Goal: Task Accomplishment & Management: Manage account settings

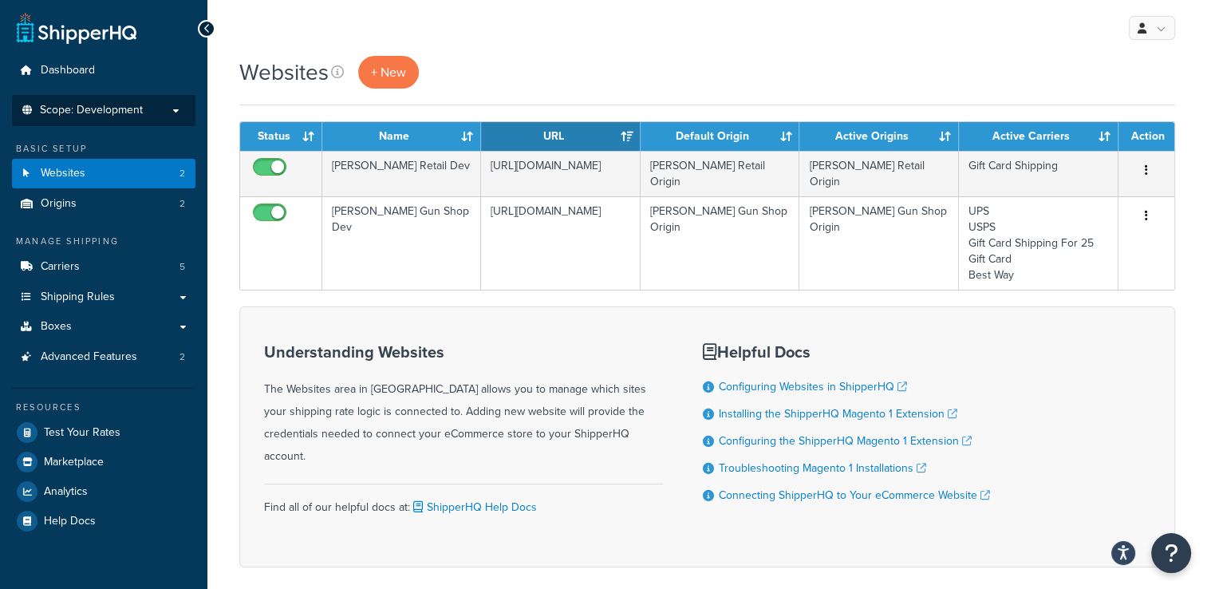
click at [148, 104] on p "Scope: Development" at bounding box center [103, 111] width 169 height 14
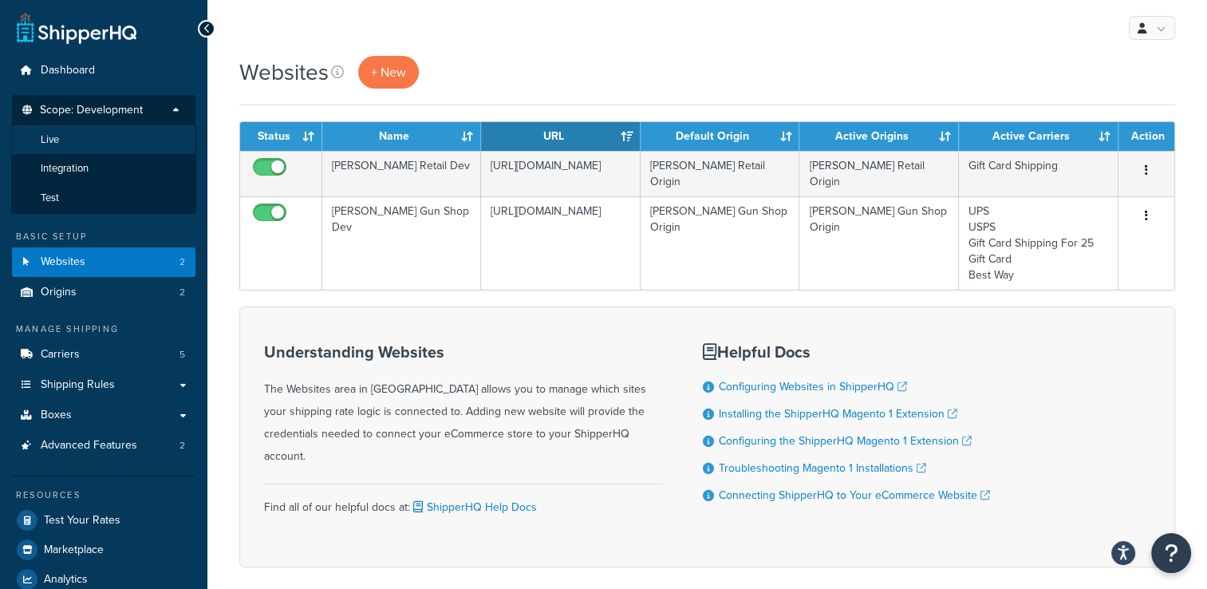
click at [143, 136] on li "Live" at bounding box center [103, 140] width 185 height 30
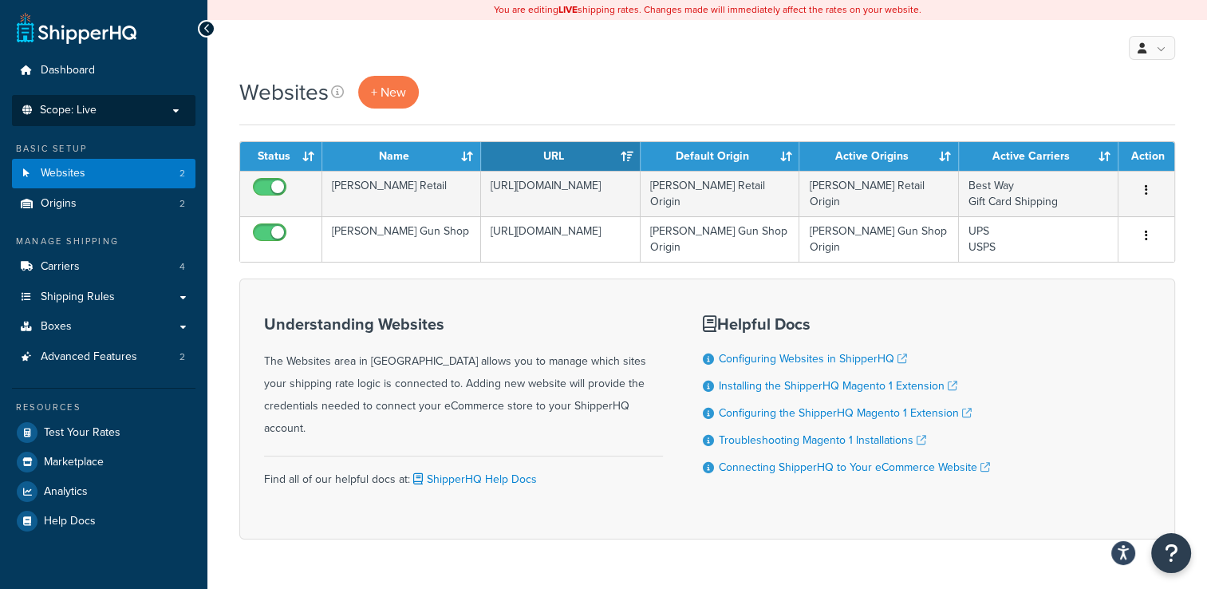
click at [135, 104] on p "Scope: Live" at bounding box center [103, 111] width 169 height 14
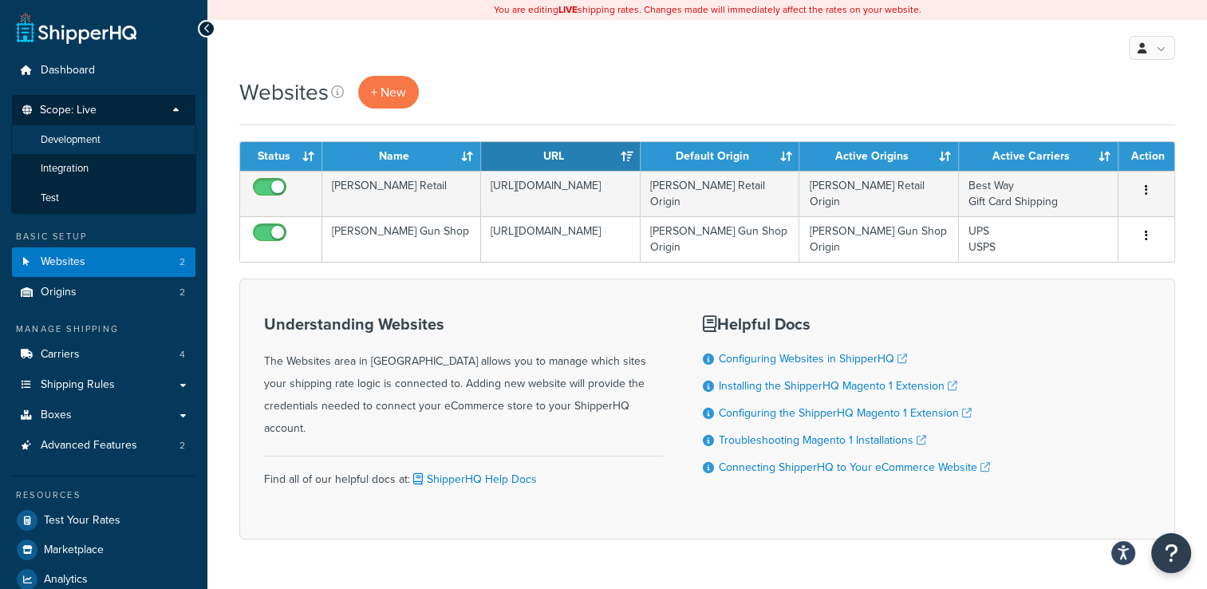
click at [131, 136] on li "Development" at bounding box center [103, 140] width 185 height 30
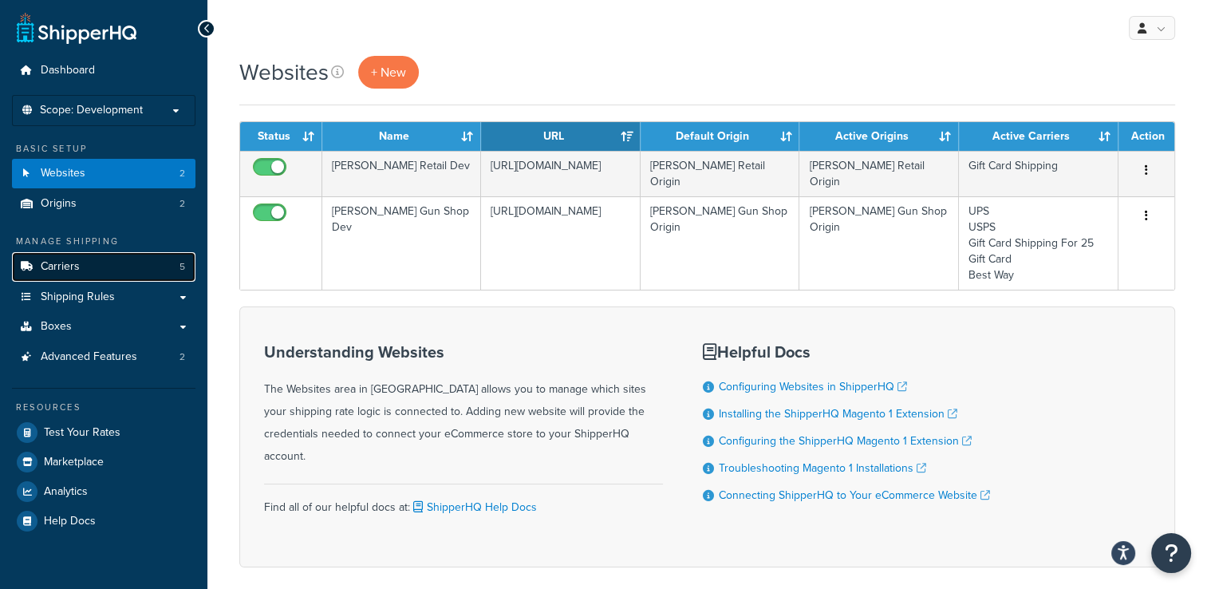
click at [128, 263] on link "Carriers 5" at bounding box center [103, 267] width 183 height 30
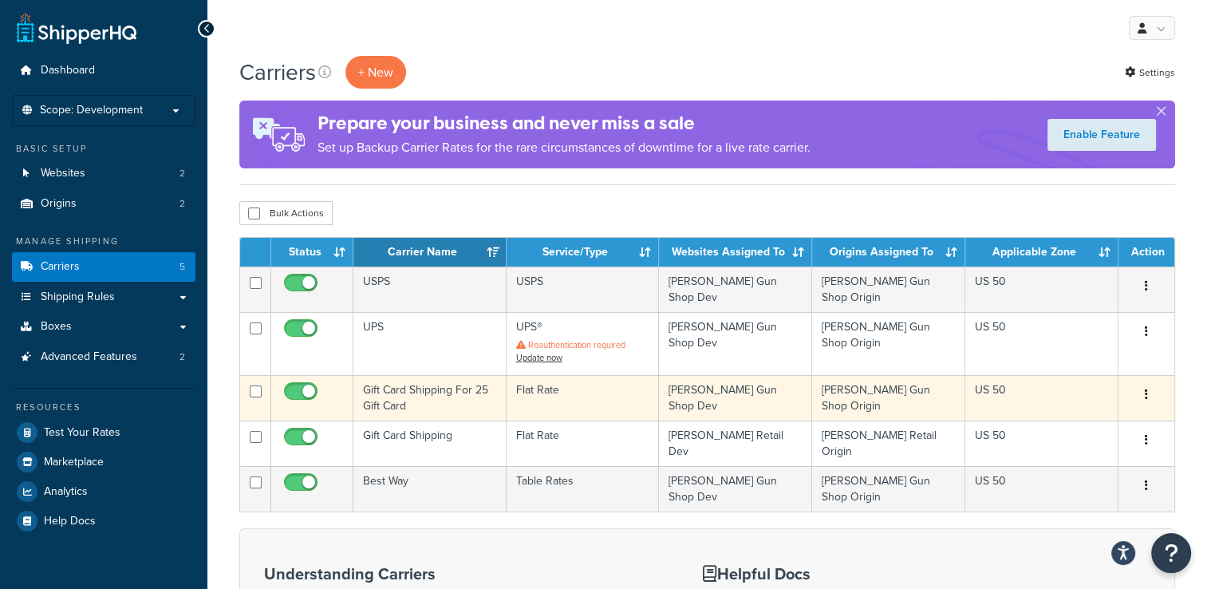
click at [1150, 387] on button "button" at bounding box center [1146, 395] width 22 height 26
click at [1083, 422] on link "Edit" at bounding box center [1082, 420] width 126 height 33
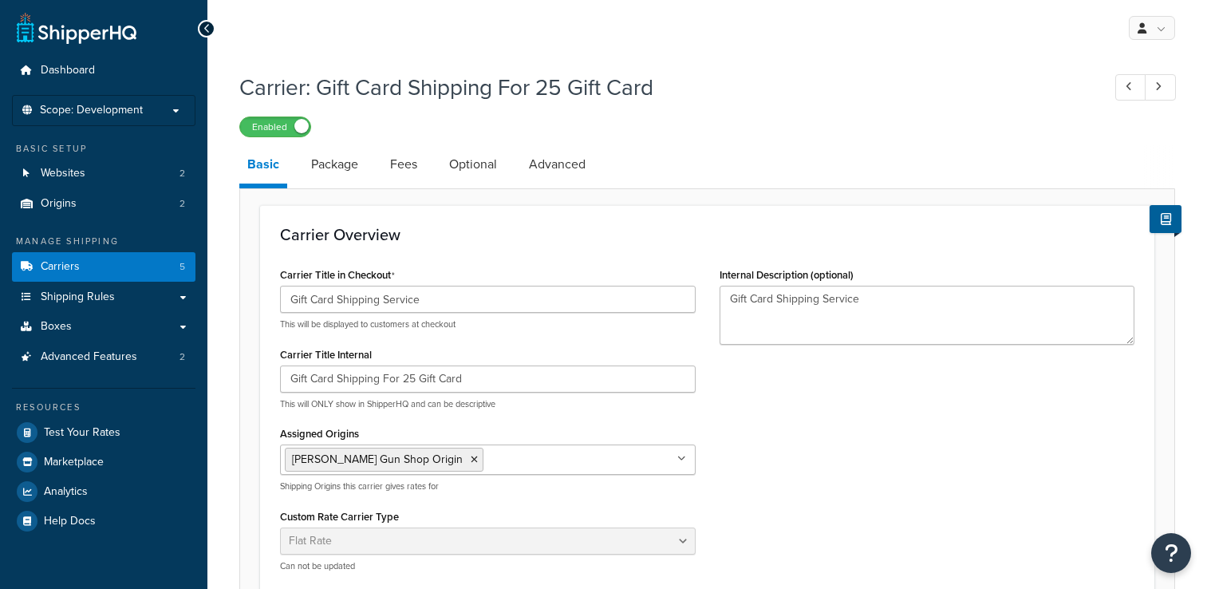
select select "flat"
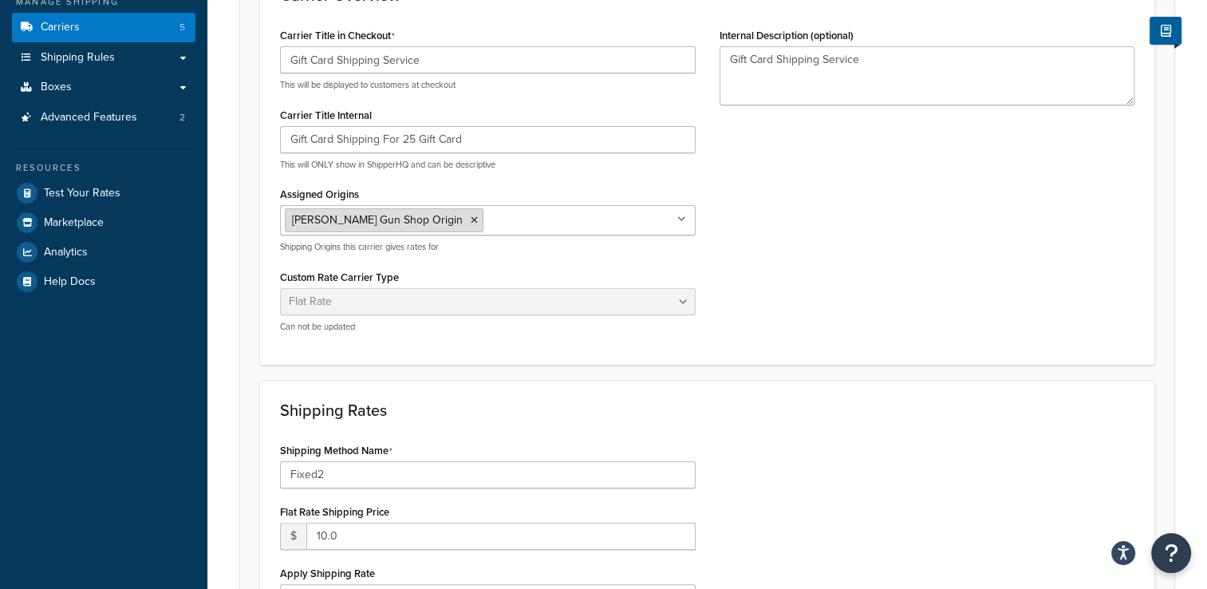
click at [416, 227] on li "[PERSON_NAME] Gun Shop Origin" at bounding box center [384, 220] width 199 height 24
click at [471, 223] on icon at bounding box center [474, 220] width 7 height 10
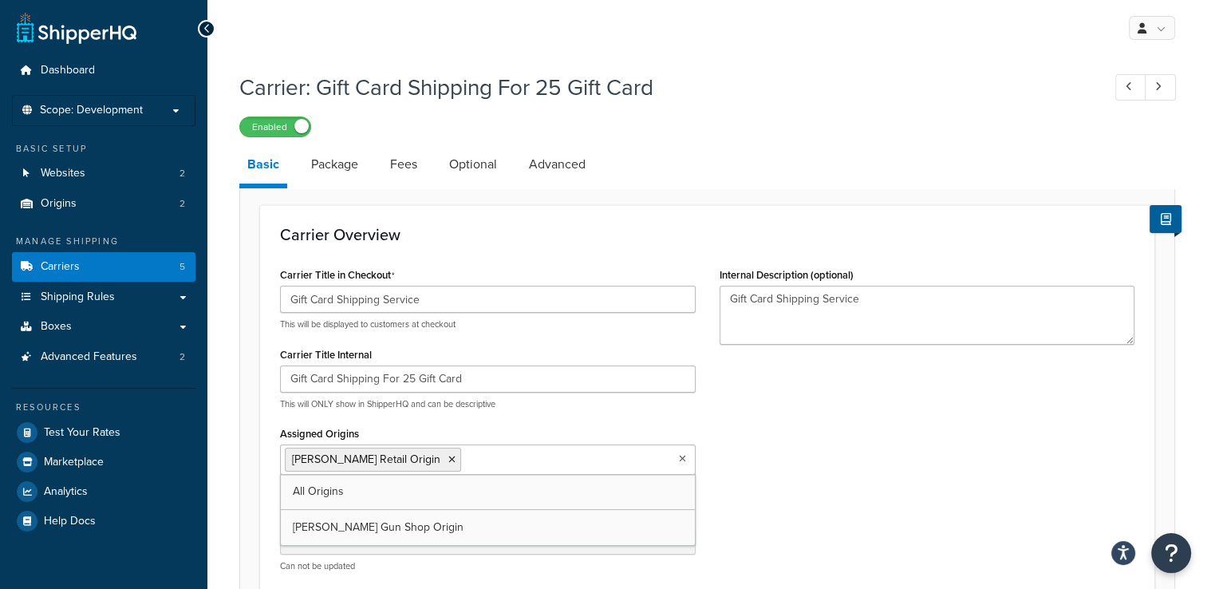
click at [991, 456] on div "Carrier Title in Checkout Gift Card Shipping Service This will be displayed to …" at bounding box center [707, 423] width 878 height 321
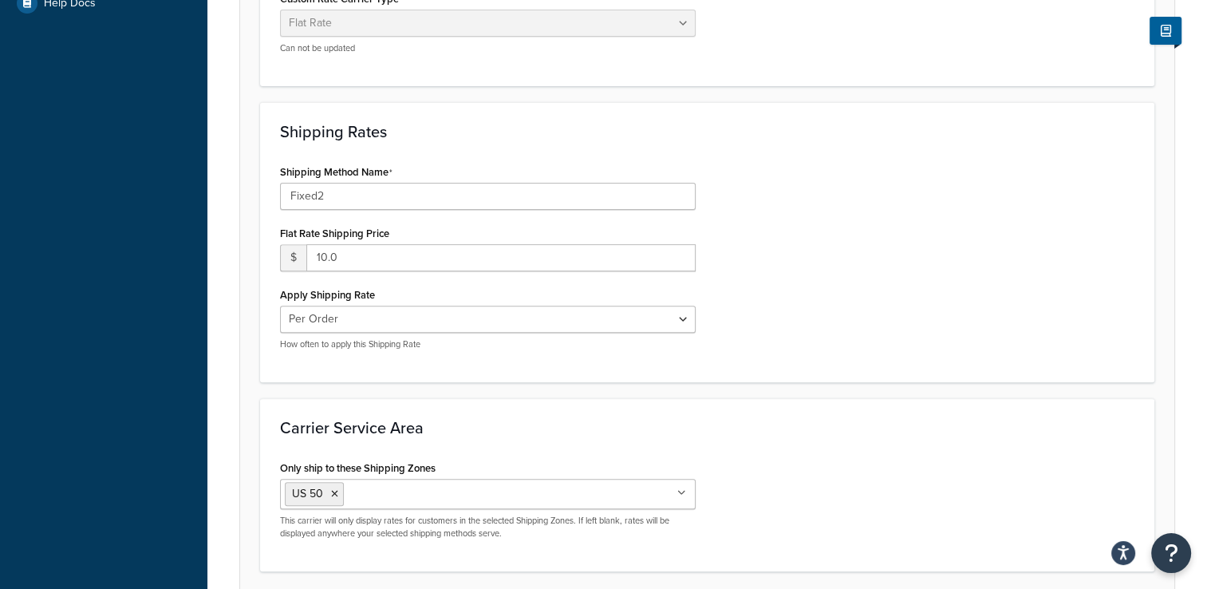
scroll to position [638, 0]
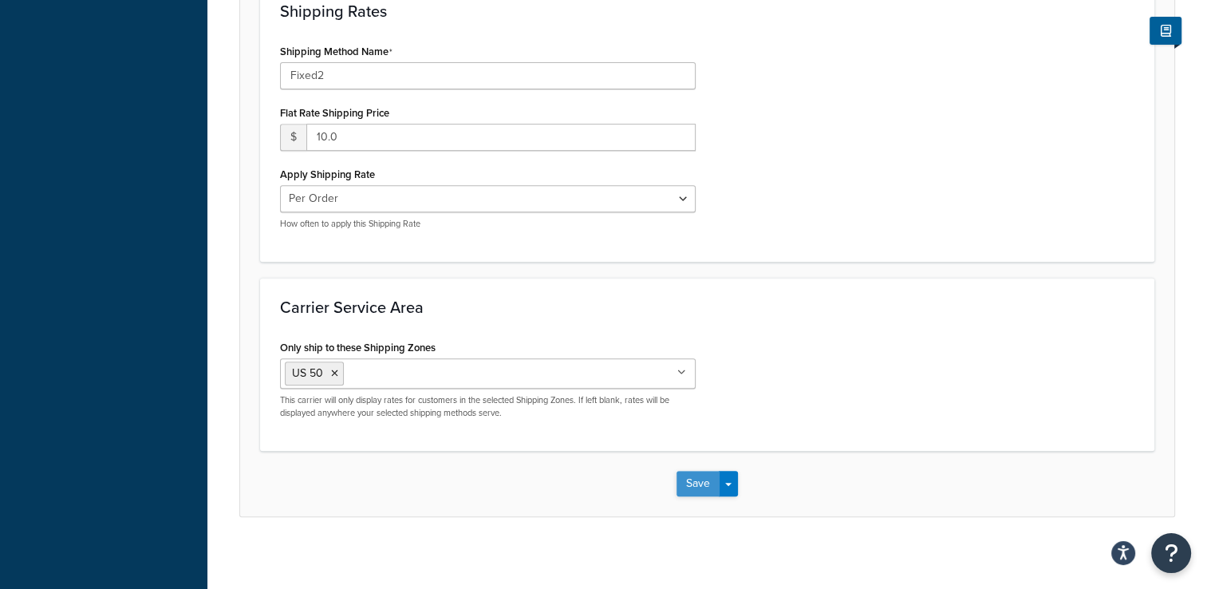
click at [684, 476] on button "Save" at bounding box center [697, 484] width 43 height 26
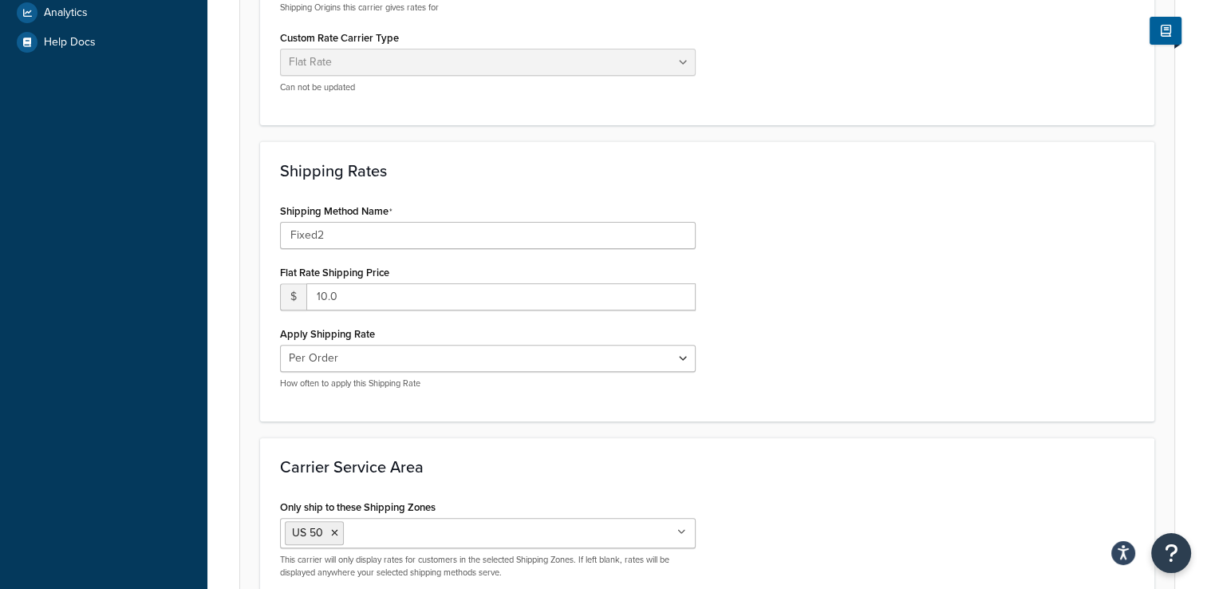
scroll to position [0, 0]
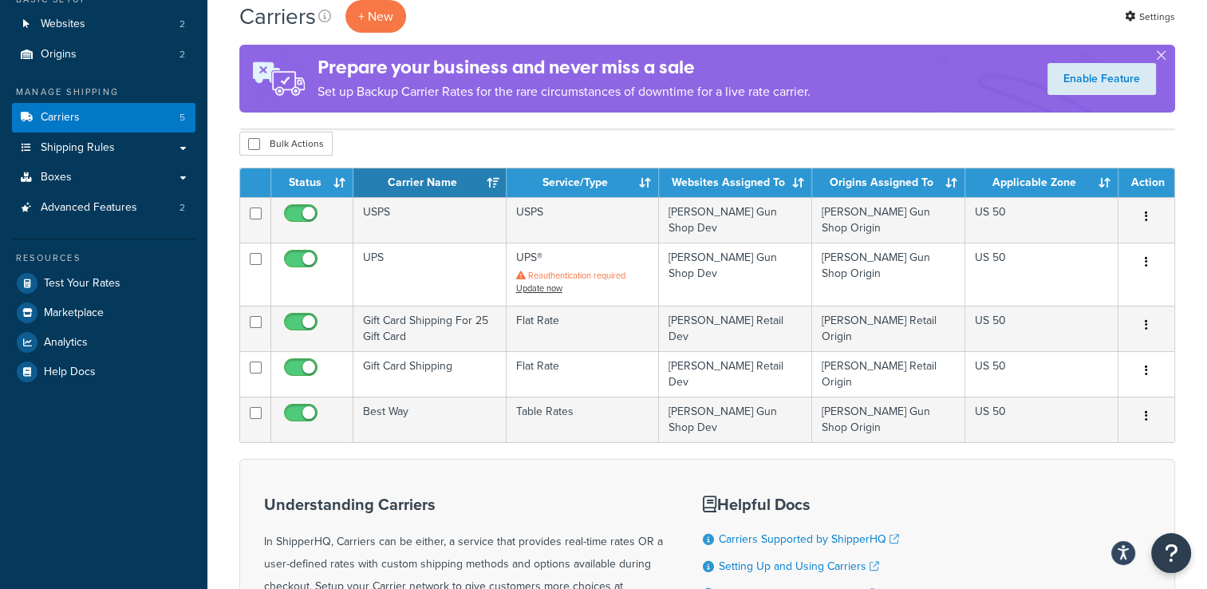
scroll to position [160, 0]
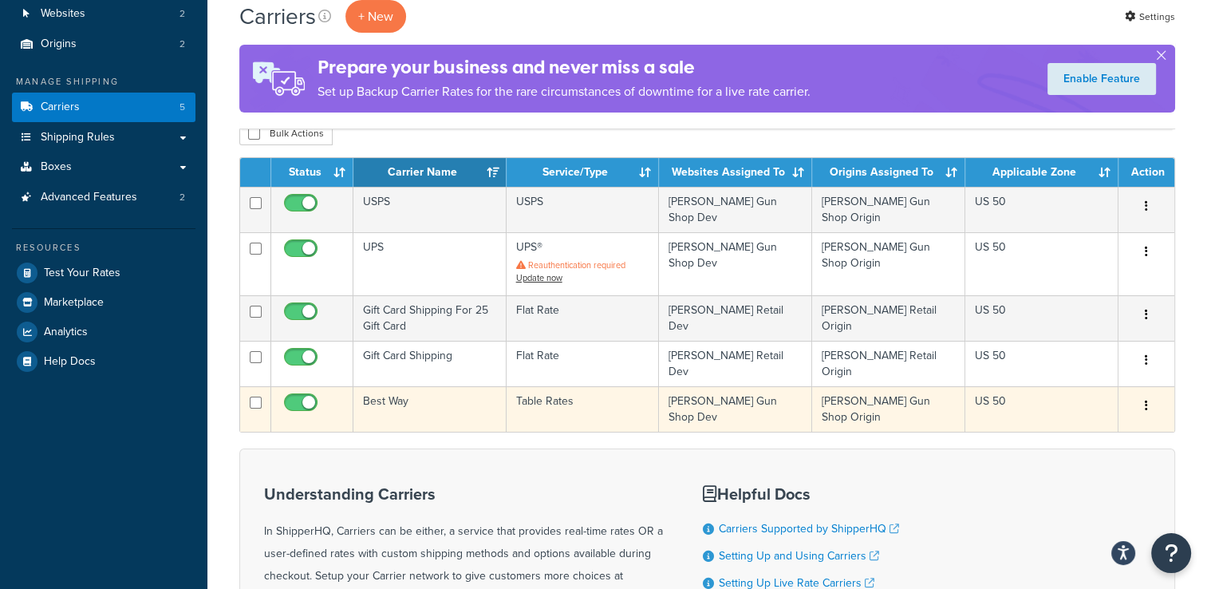
click at [1147, 400] on icon "button" at bounding box center [1146, 405] width 3 height 11
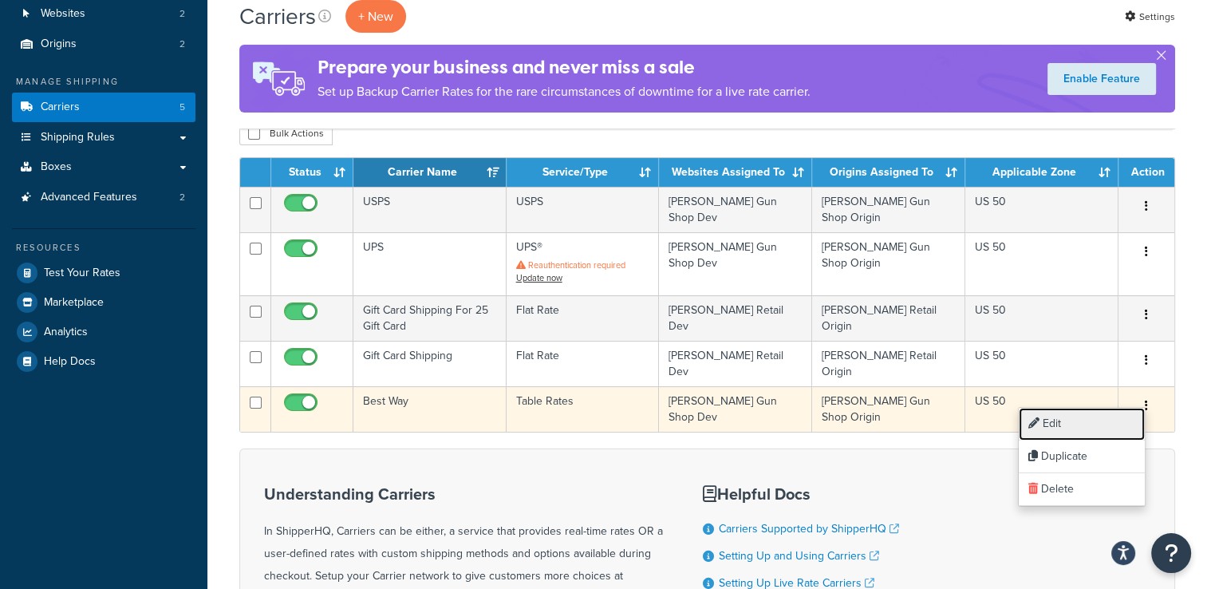
click at [1095, 422] on link "Edit" at bounding box center [1082, 424] width 126 height 33
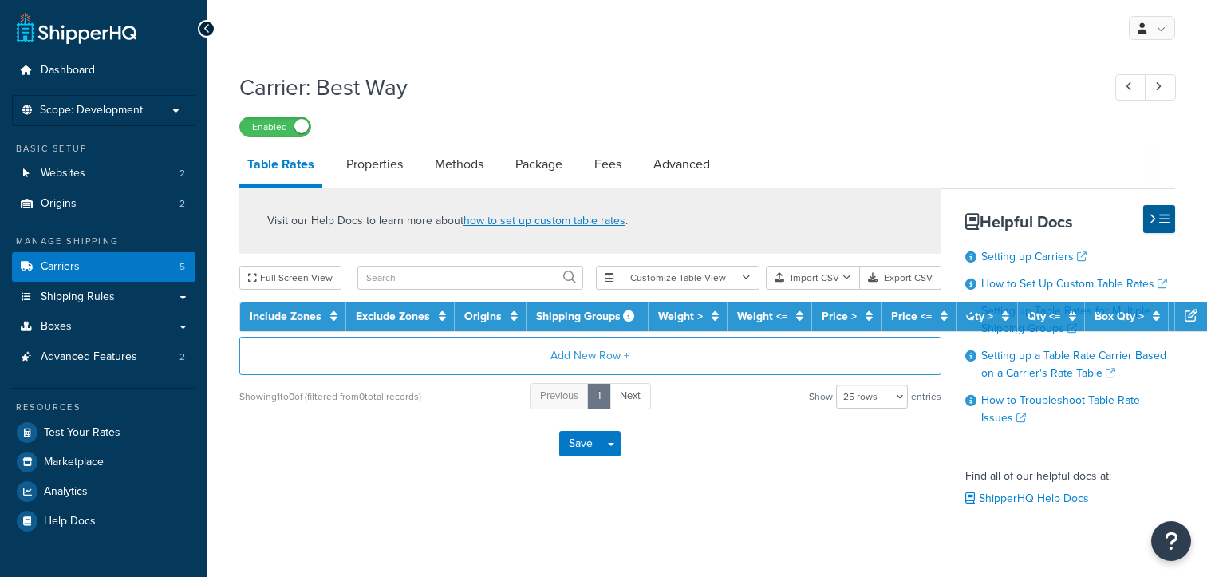
select select "25"
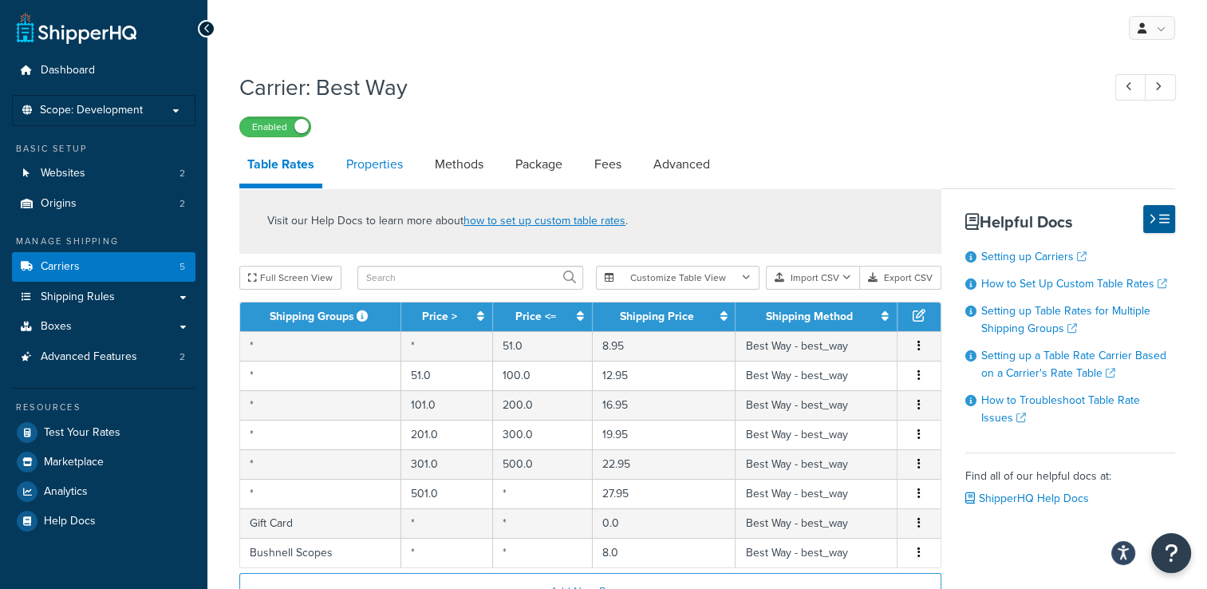
click at [396, 164] on link "Properties" at bounding box center [374, 164] width 73 height 38
select select "HIGHEST"
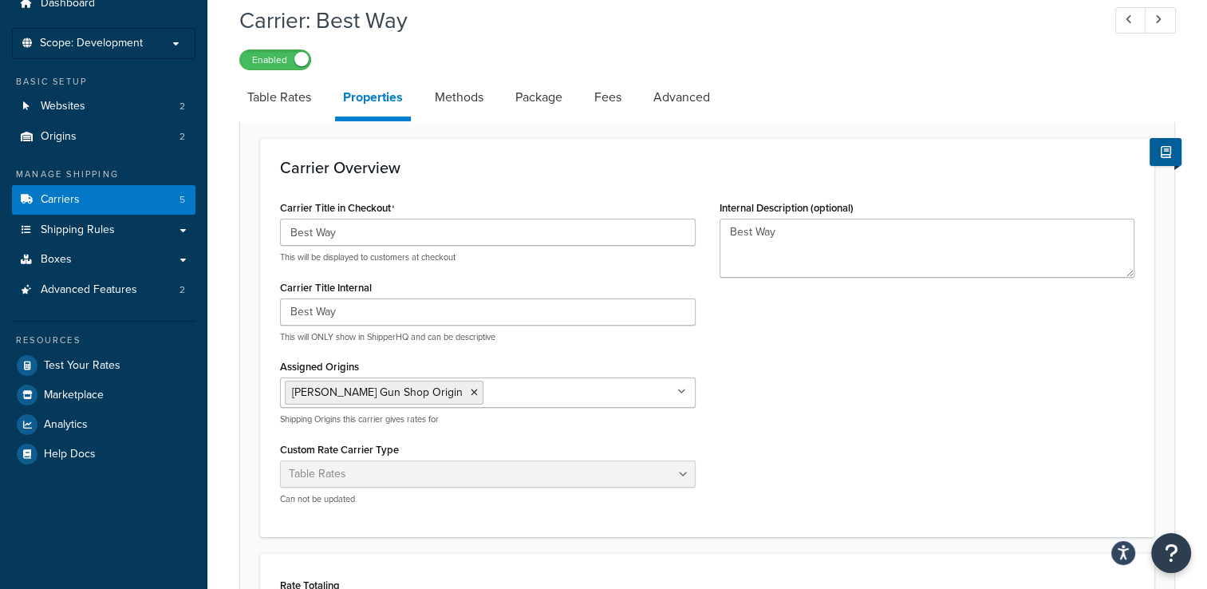
scroll to position [160, 0]
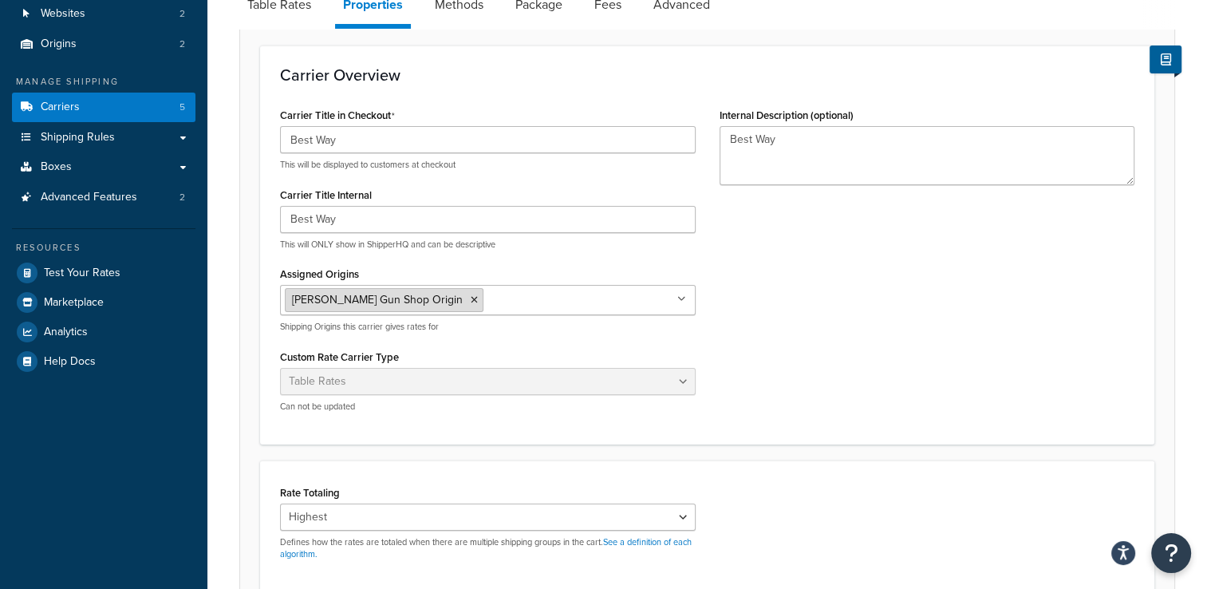
click at [471, 301] on icon at bounding box center [474, 300] width 7 height 10
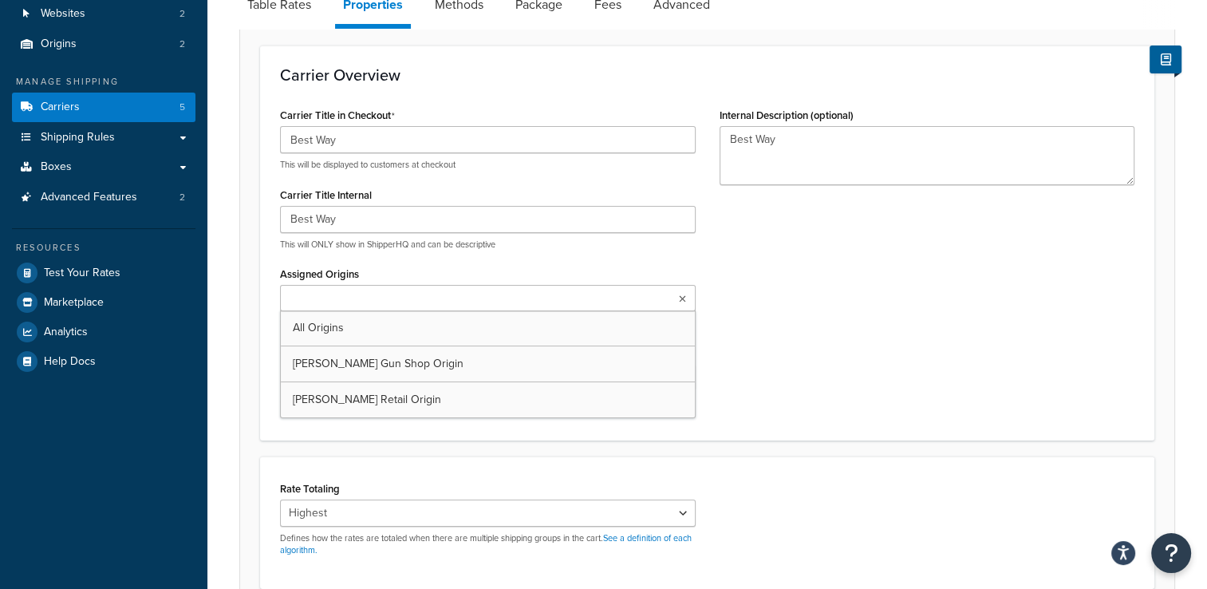
click at [437, 299] on ul at bounding box center [488, 298] width 416 height 26
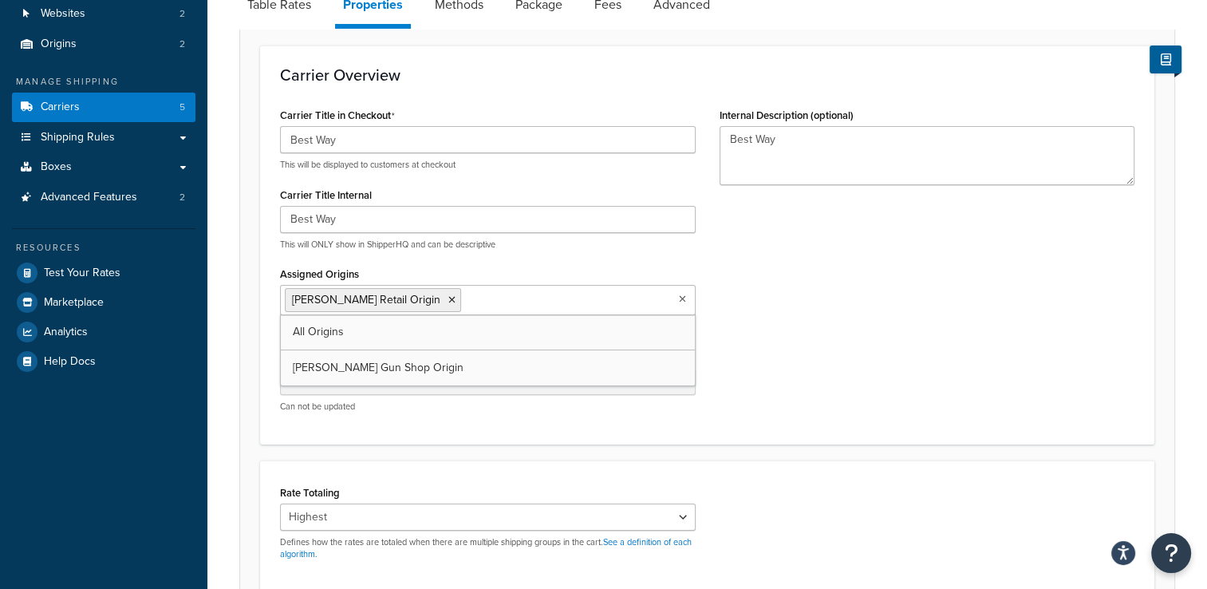
click at [864, 359] on div "Carrier Title in Checkout Best Way This will be displayed to customers at check…" at bounding box center [707, 264] width 878 height 321
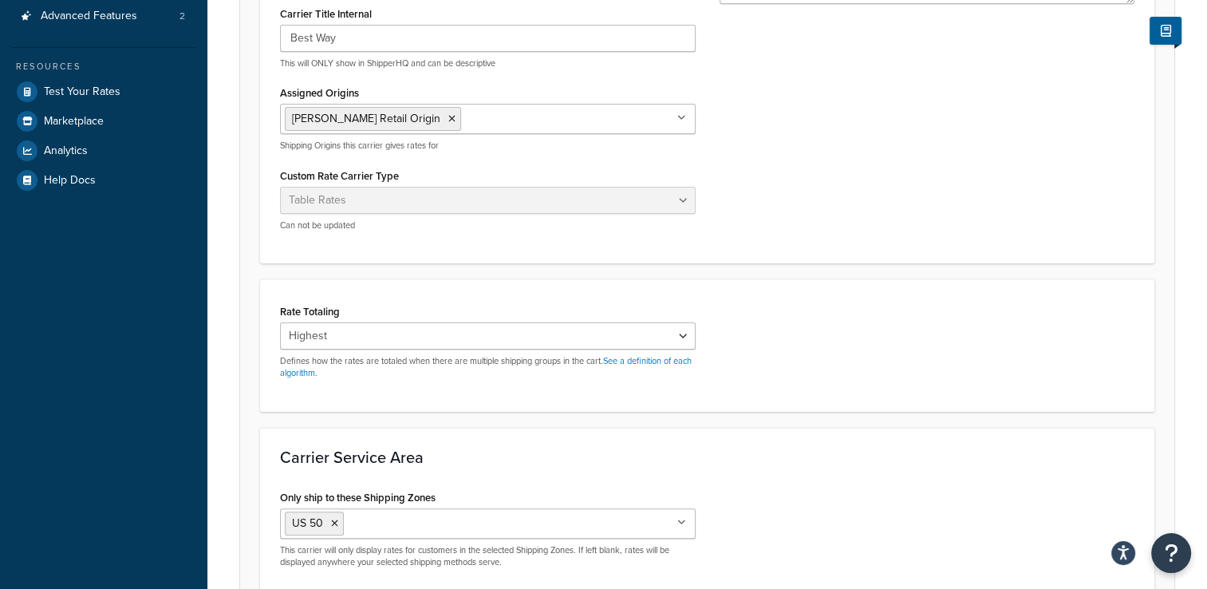
scroll to position [496, 0]
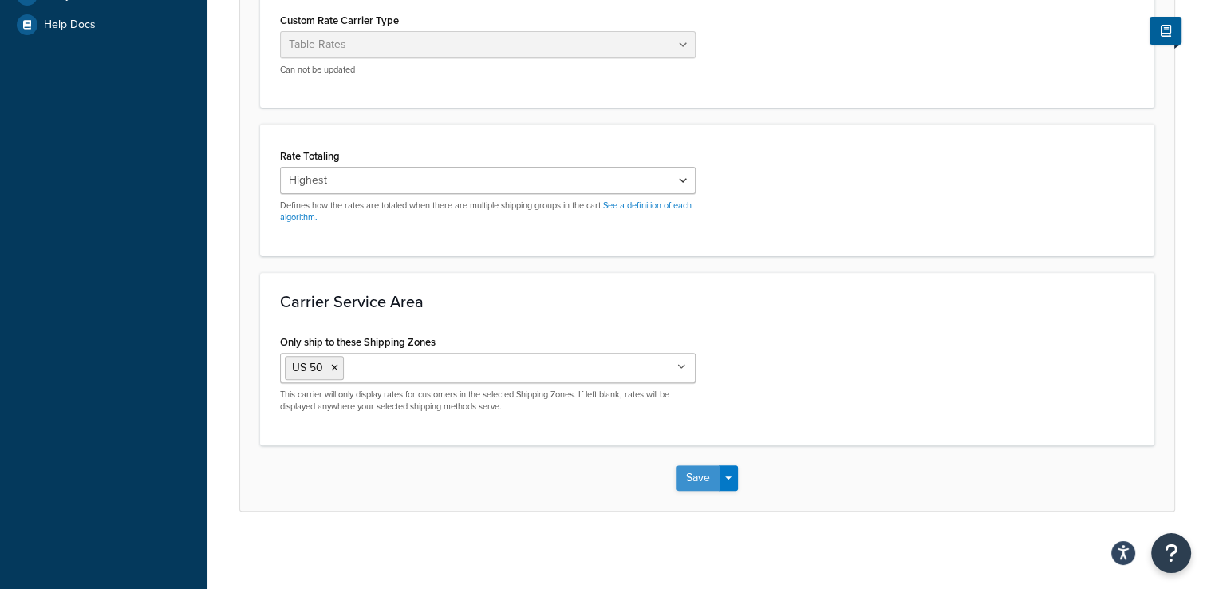
click at [679, 480] on button "Save" at bounding box center [697, 478] width 43 height 26
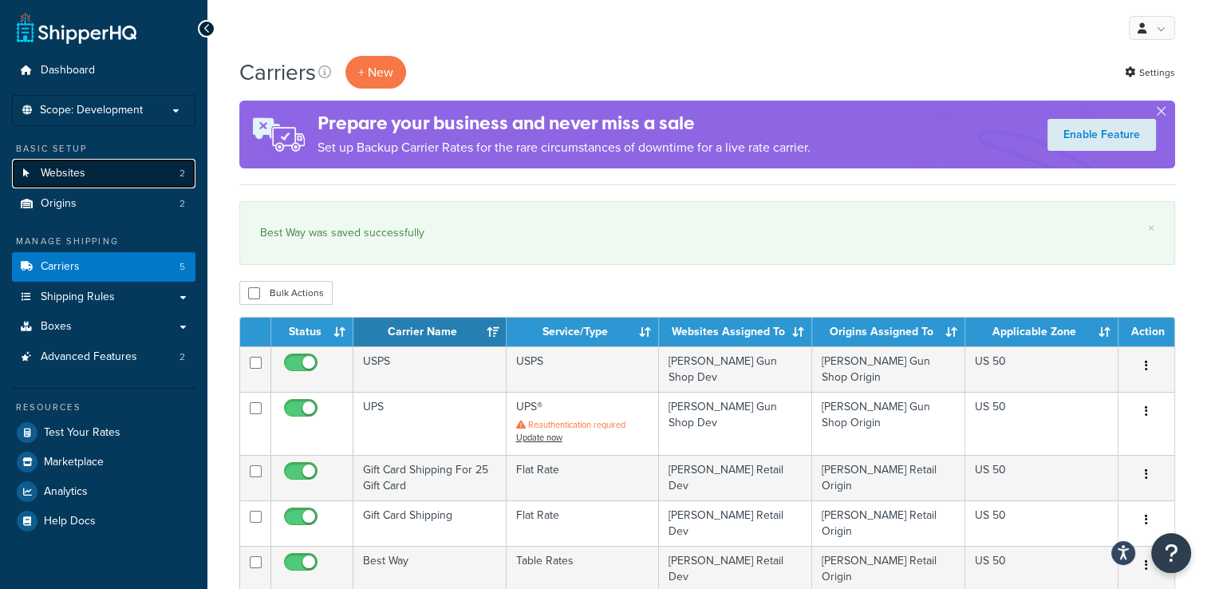
click at [115, 164] on link "Websites 2" at bounding box center [103, 174] width 183 height 30
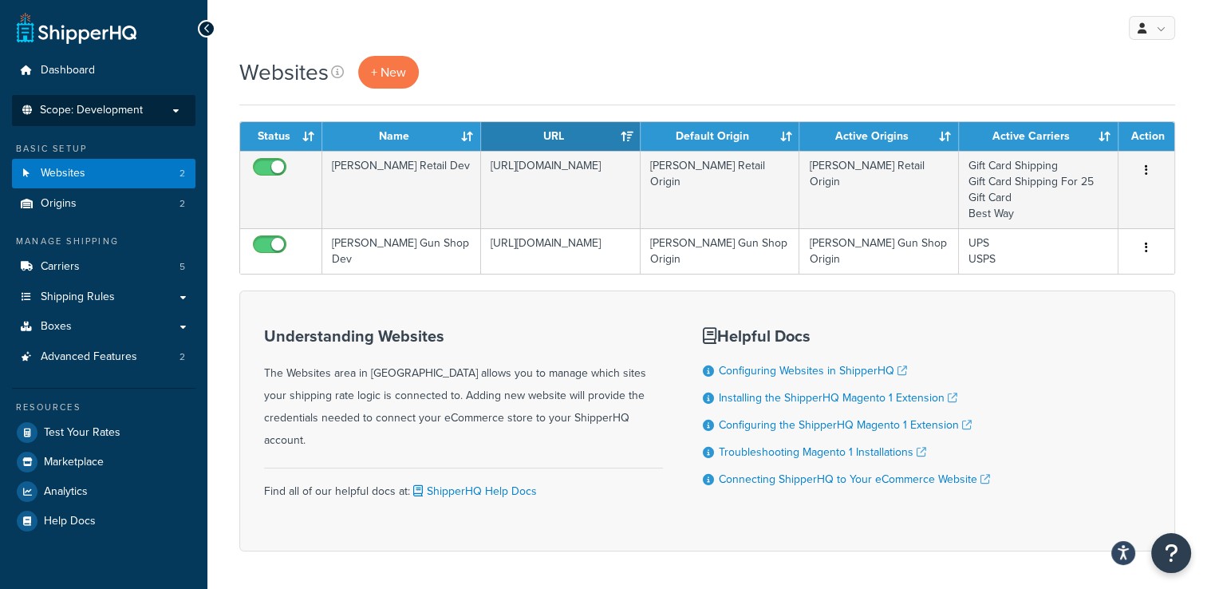
click at [144, 116] on li "Scope: Development Live Integration Test" at bounding box center [103, 110] width 183 height 31
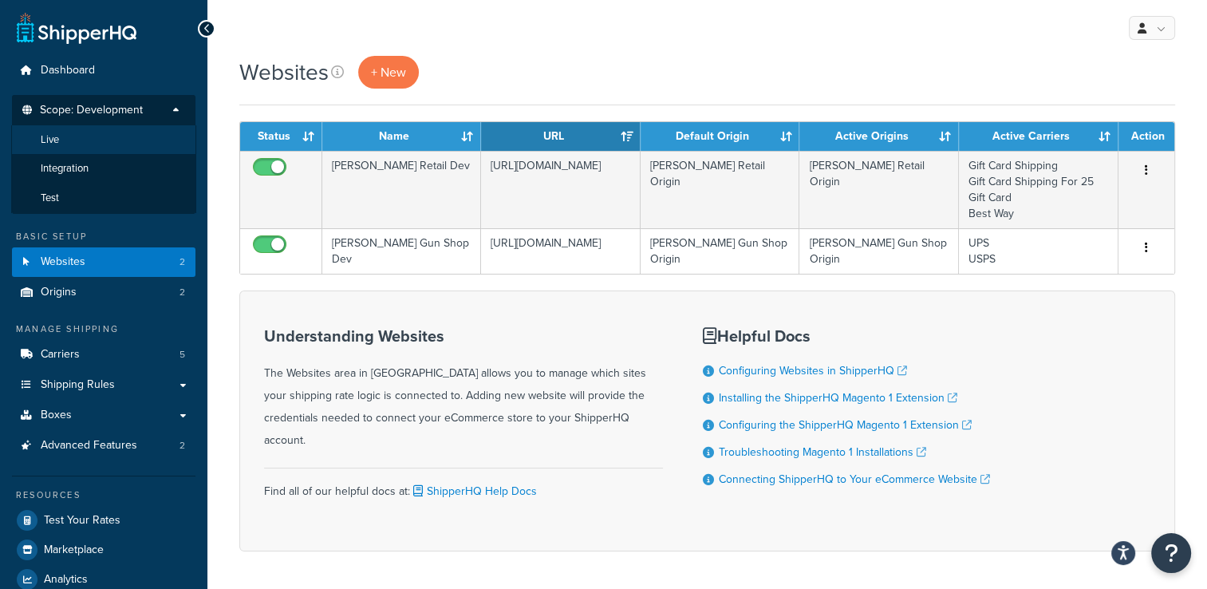
click at [132, 147] on li "Live" at bounding box center [103, 140] width 185 height 30
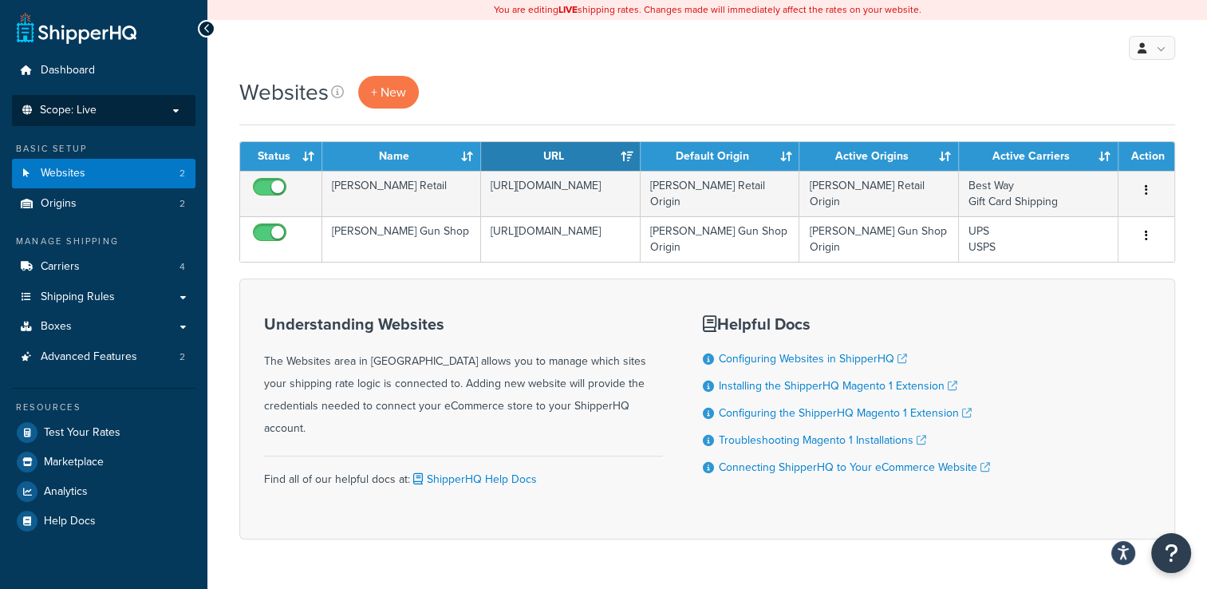
click at [116, 107] on p "Scope: Live" at bounding box center [103, 111] width 169 height 14
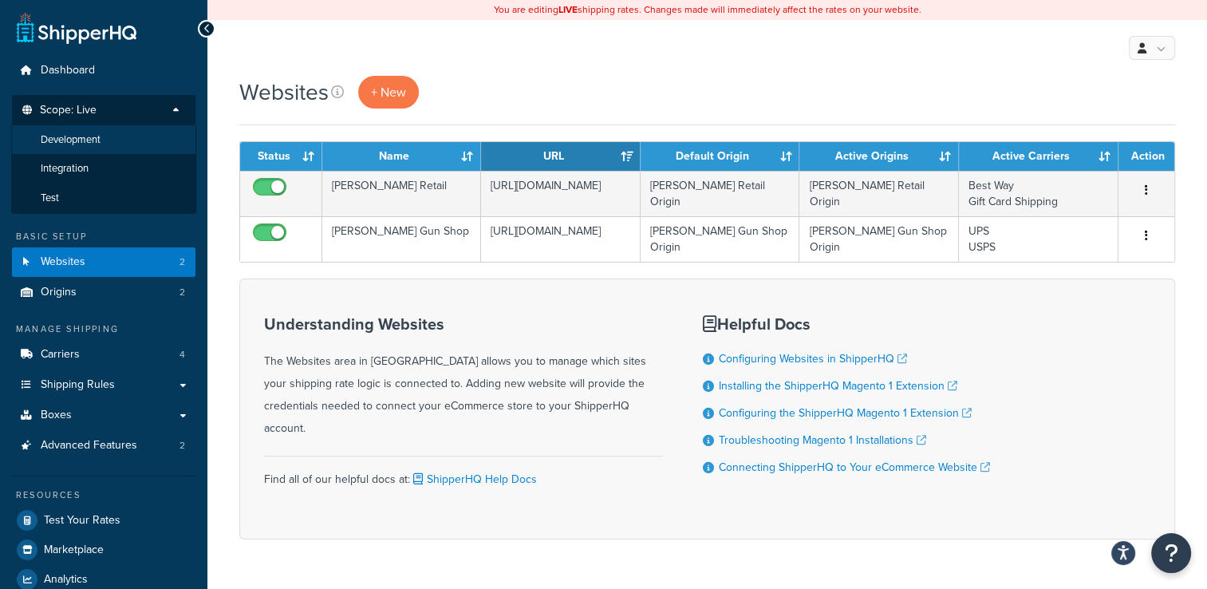
click at [115, 139] on li "Development" at bounding box center [103, 140] width 185 height 30
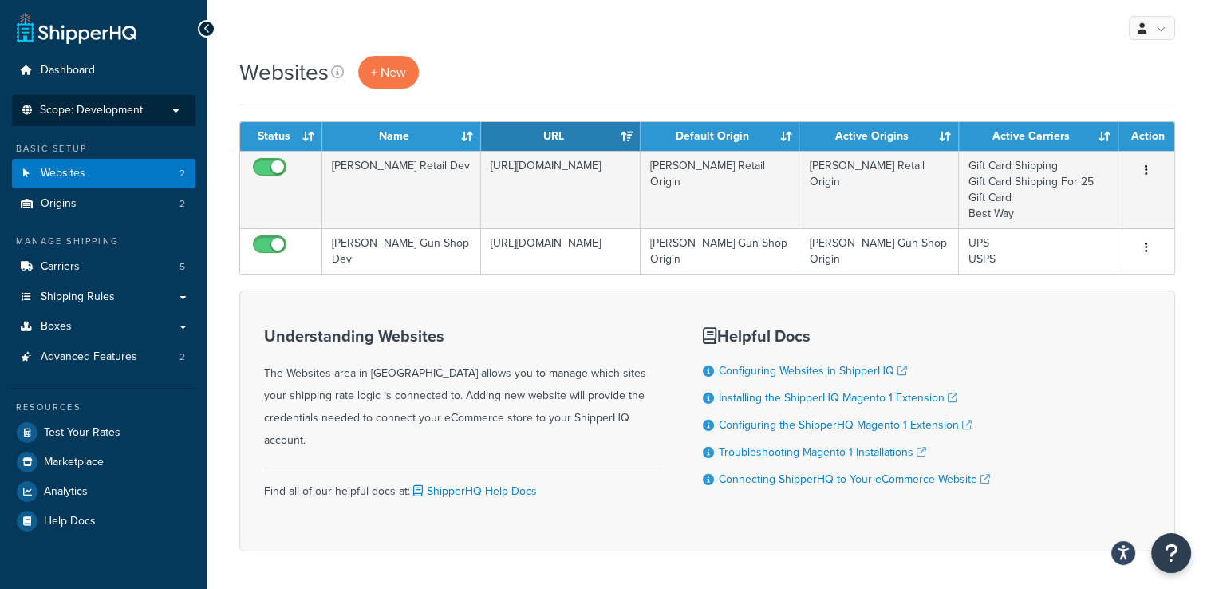
click at [128, 108] on span "Scope: Development" at bounding box center [91, 111] width 103 height 14
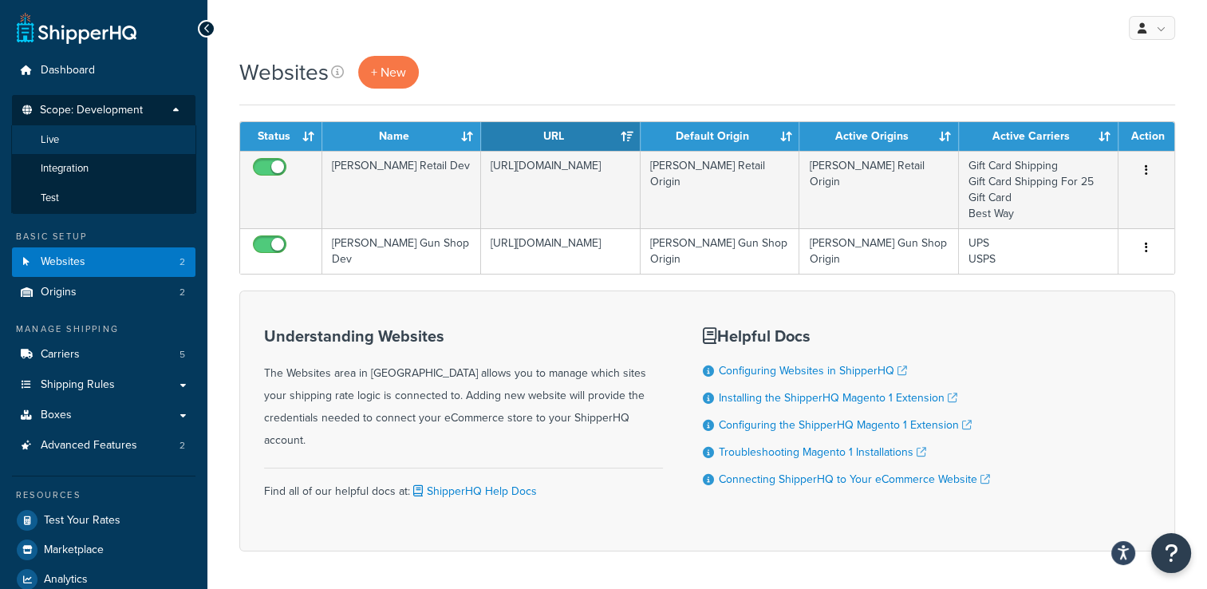
click at [128, 127] on li "Live" at bounding box center [103, 140] width 185 height 30
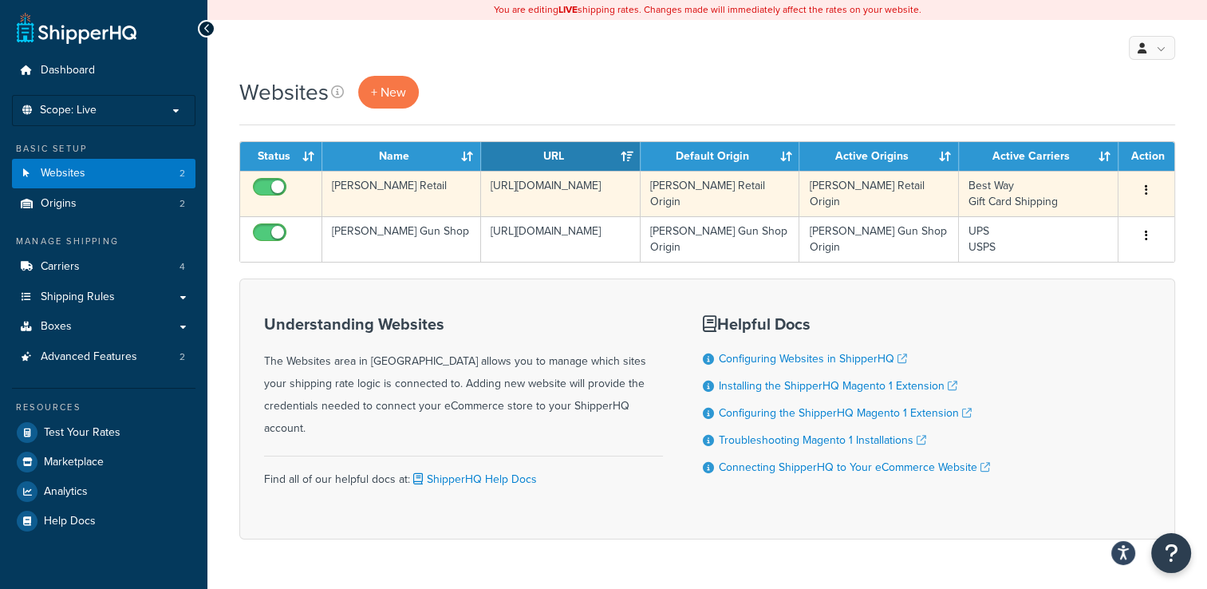
click at [1149, 187] on button "button" at bounding box center [1146, 191] width 22 height 26
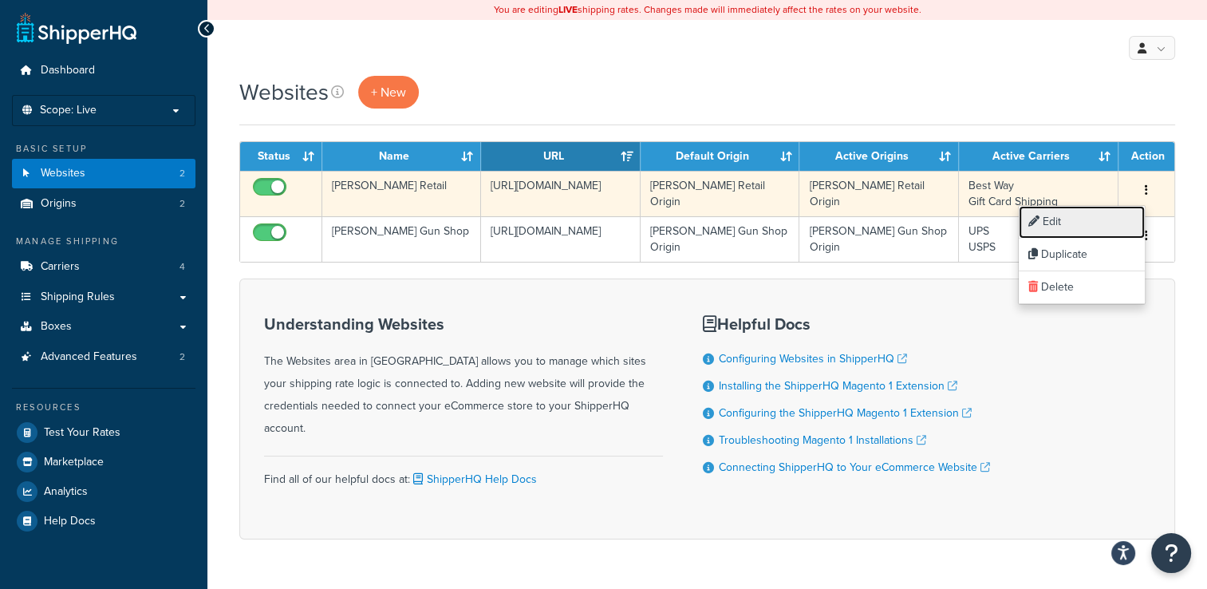
click at [1115, 220] on link "Edit" at bounding box center [1082, 222] width 126 height 33
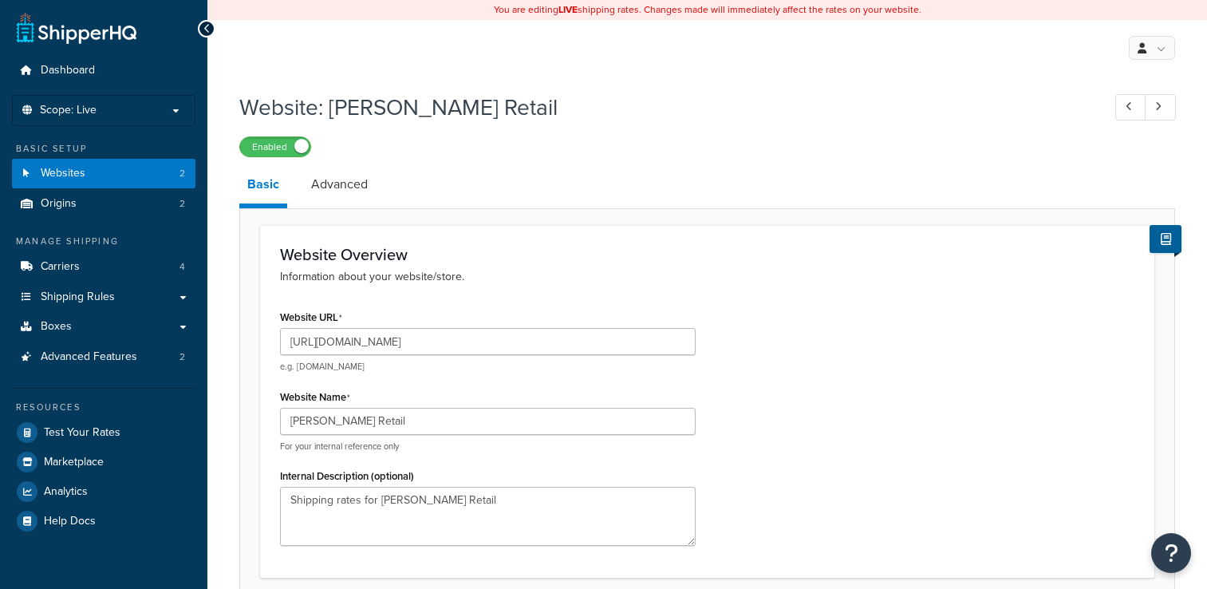
select select "9487"
click at [1166, 108] on link at bounding box center [1160, 107] width 31 height 26
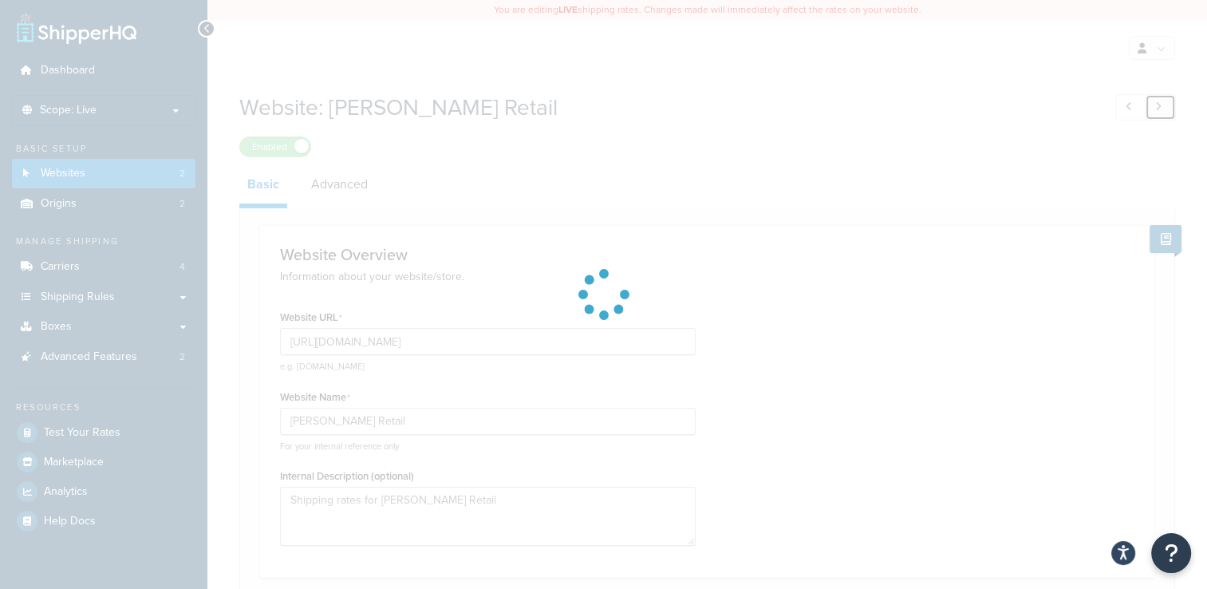
type input "https://www.gricegunshop.com/"
type input "Grice Gun Shop"
type input "24f6c35b56321570a4c38134355ac140"
select select "7378"
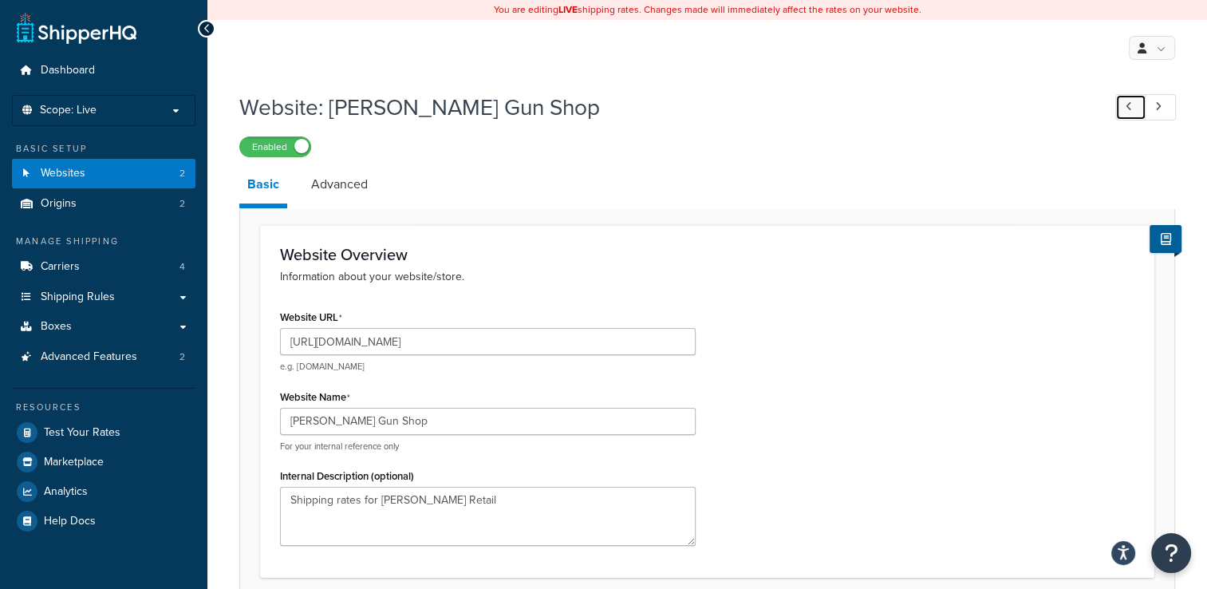
click at [1124, 104] on link at bounding box center [1130, 107] width 31 height 26
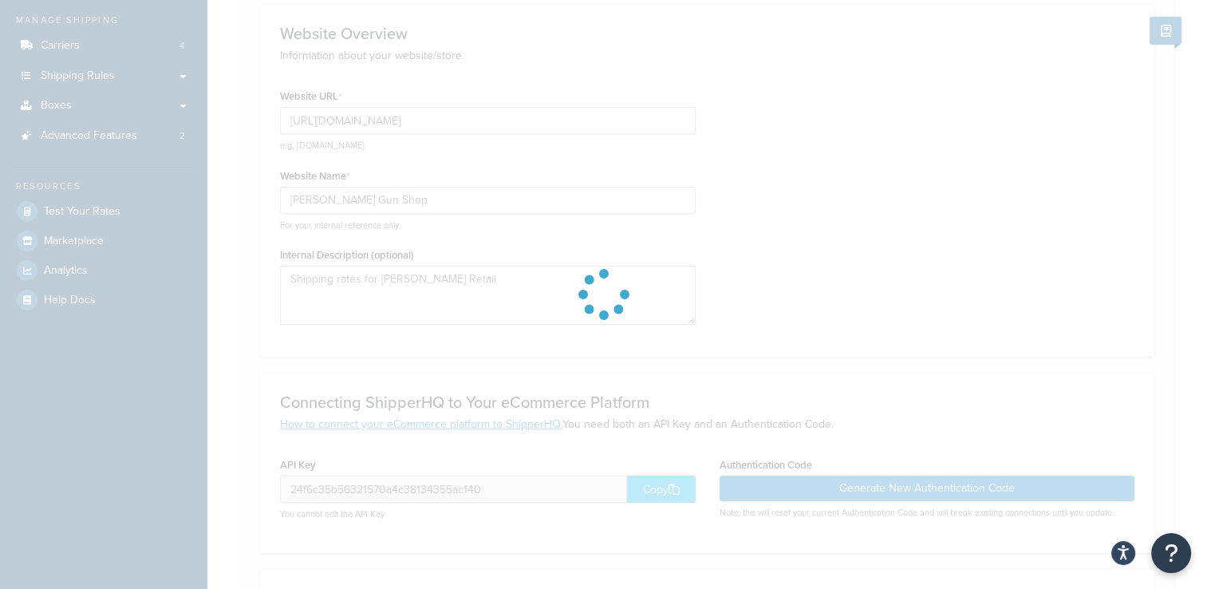
scroll to position [319, 0]
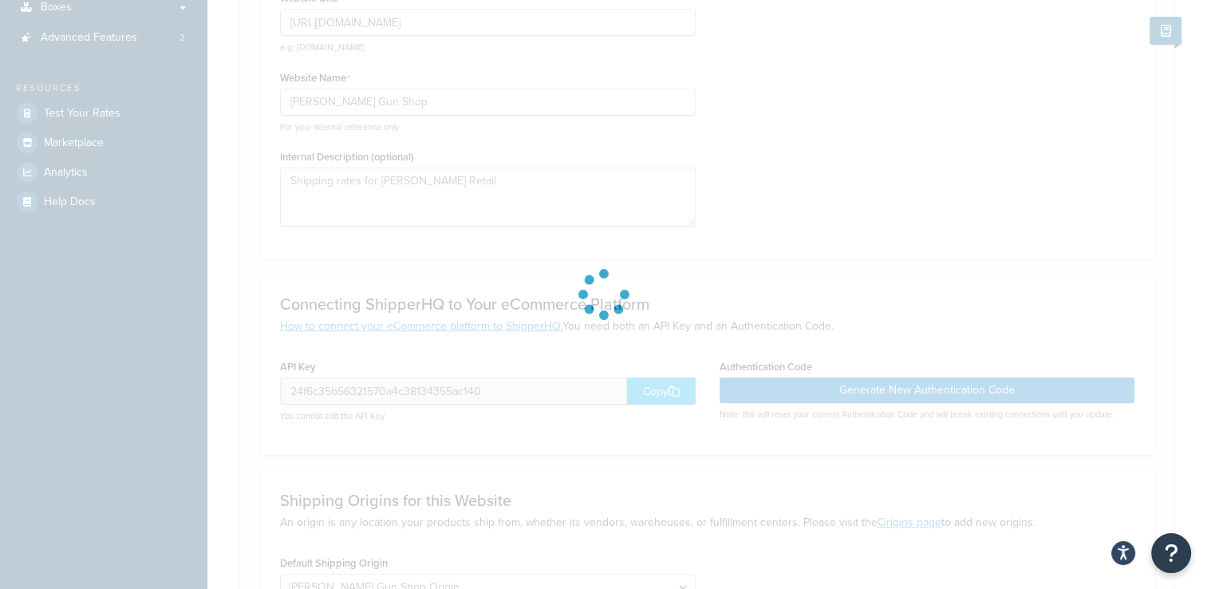
type input "https://www.gricegunshopretail.com/"
type input "Grice Retail"
type input "619613cfb2cf16ede0e3facf87e3dcc4"
select select "9487"
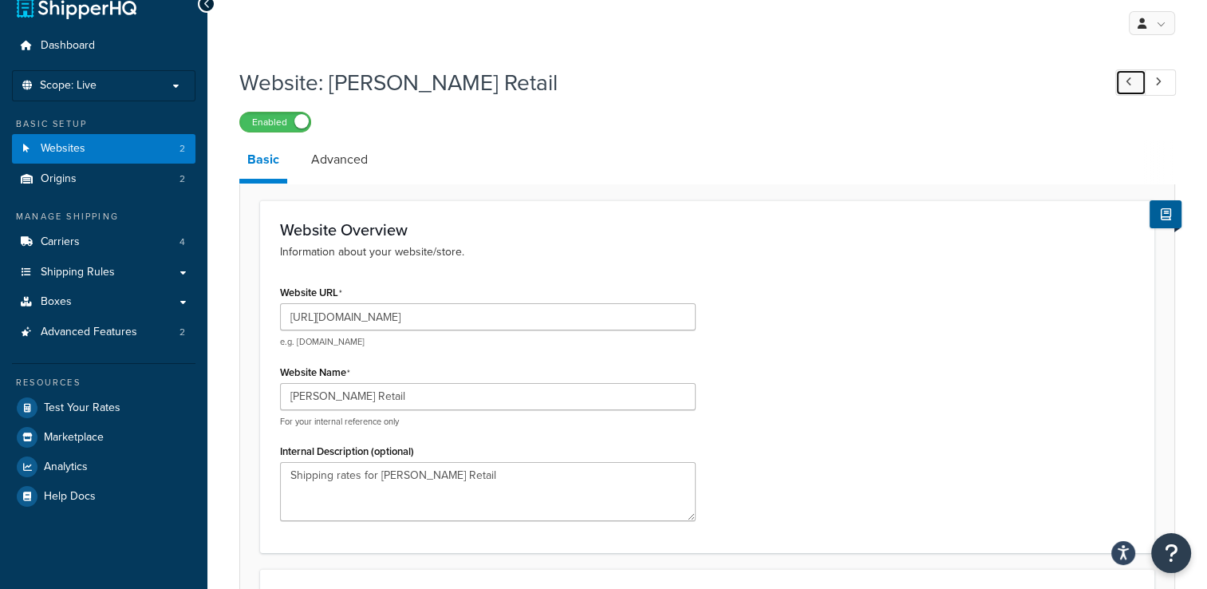
scroll to position [0, 0]
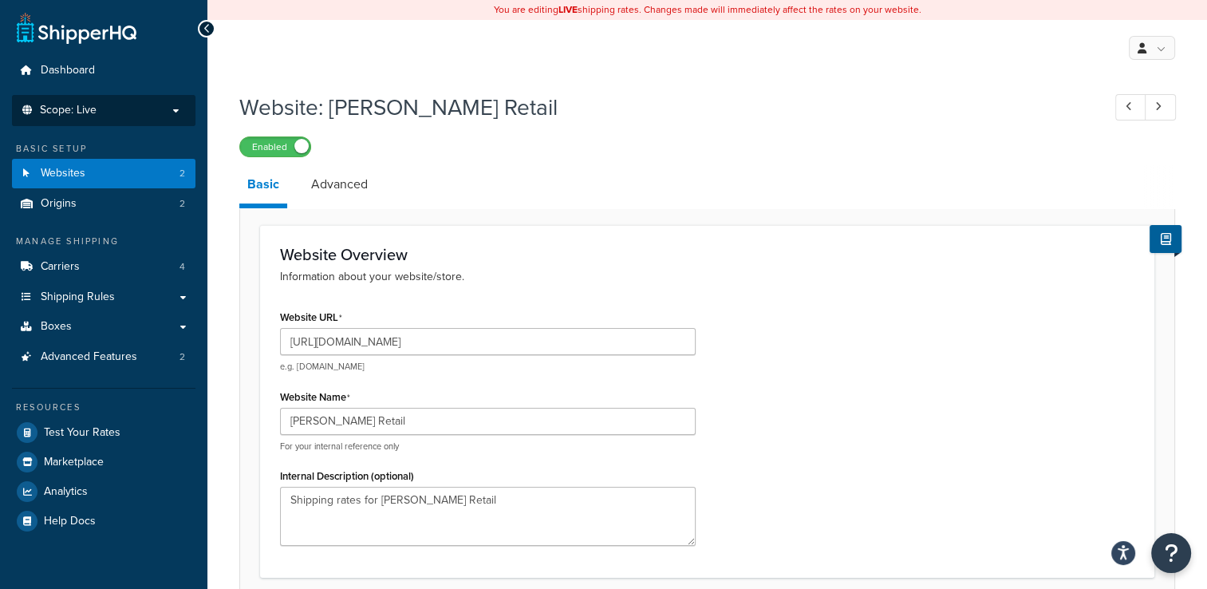
click at [169, 102] on li "Scope: Live" at bounding box center [103, 110] width 183 height 31
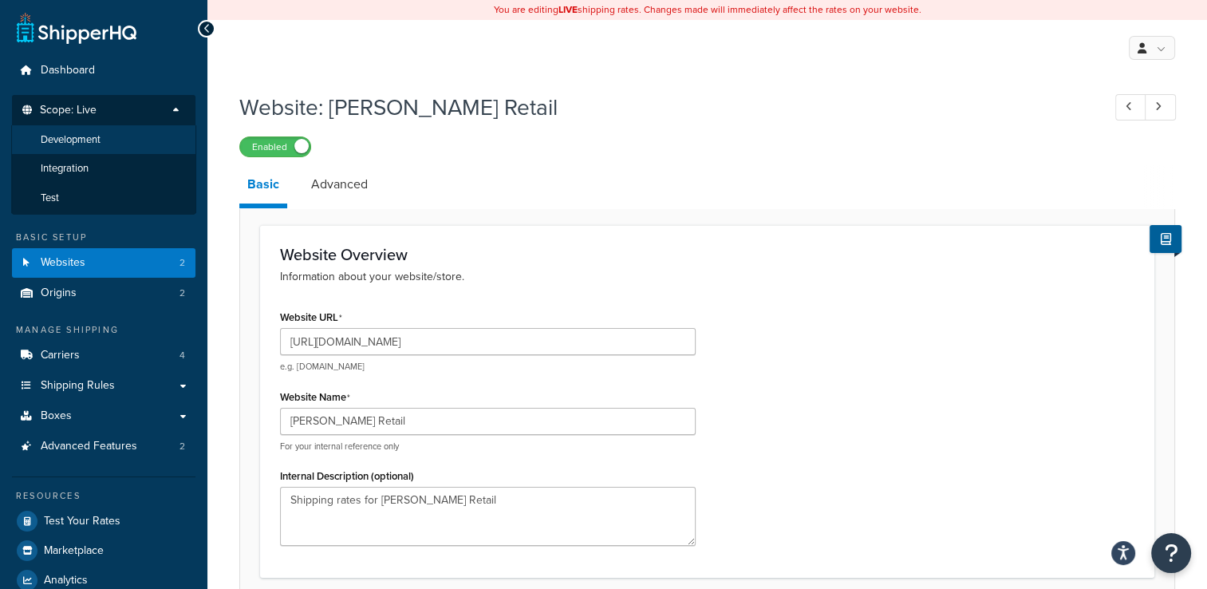
click at [149, 136] on li "Development" at bounding box center [103, 140] width 185 height 30
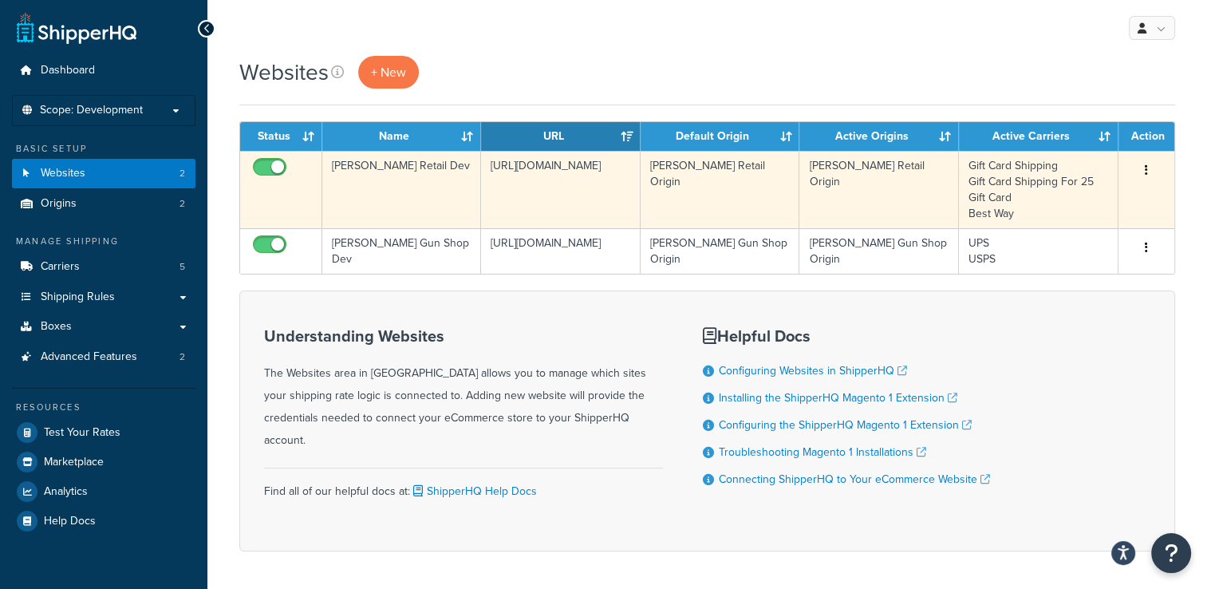
click at [1145, 168] on icon "button" at bounding box center [1146, 169] width 3 height 11
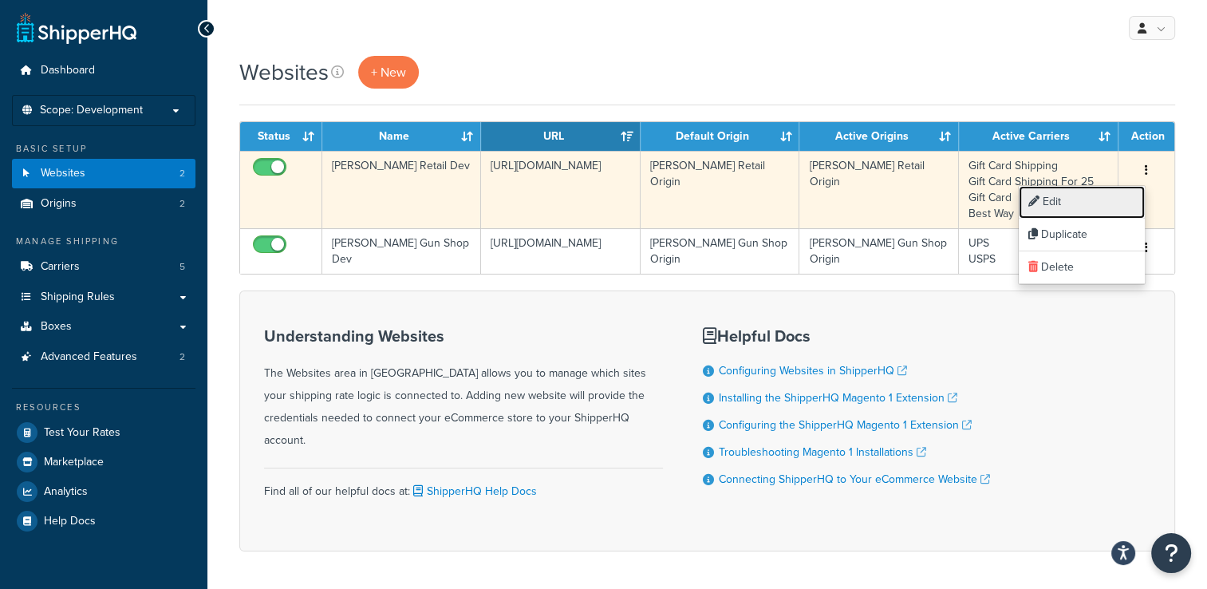
click at [1088, 205] on link "Edit" at bounding box center [1082, 202] width 126 height 33
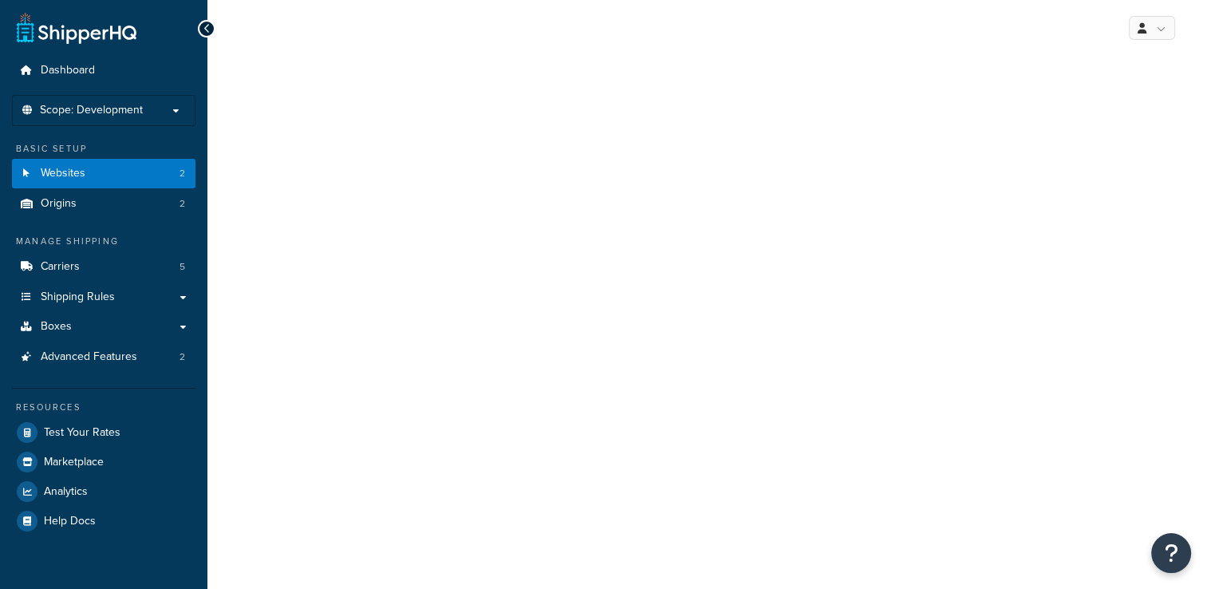
select select "28704"
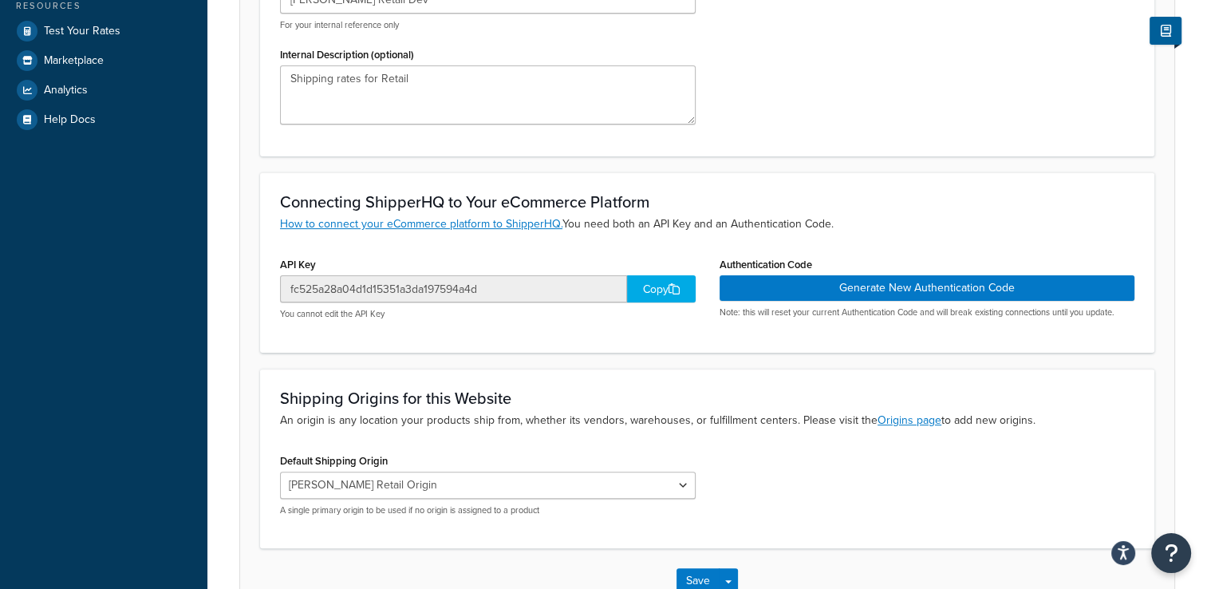
scroll to position [399, 0]
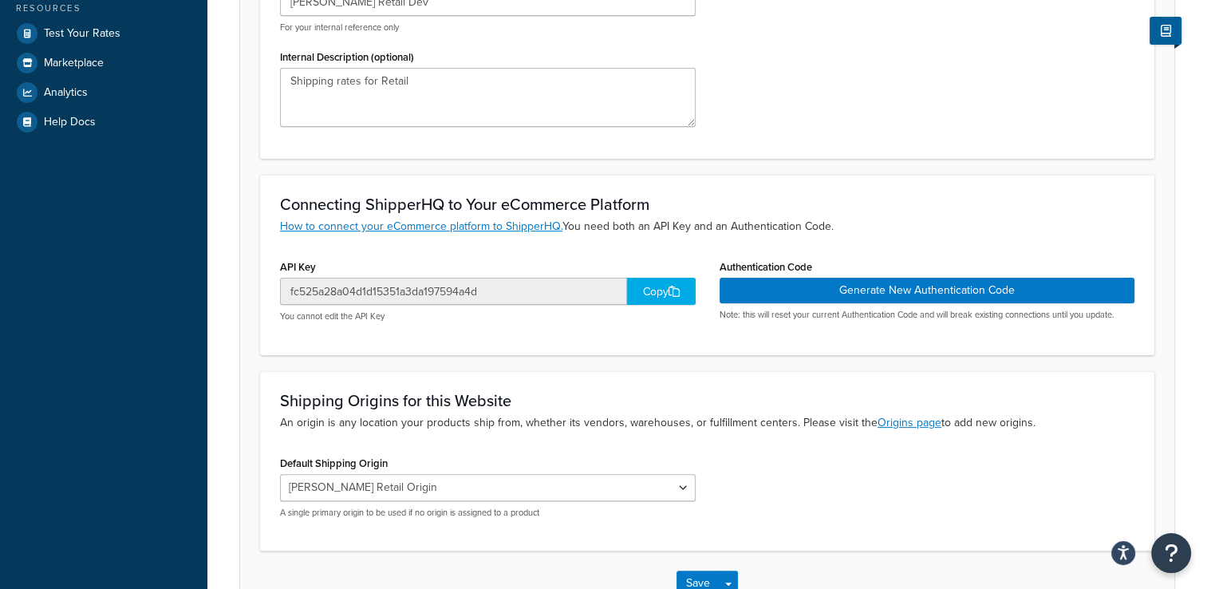
click at [669, 290] on icon at bounding box center [673, 291] width 11 height 11
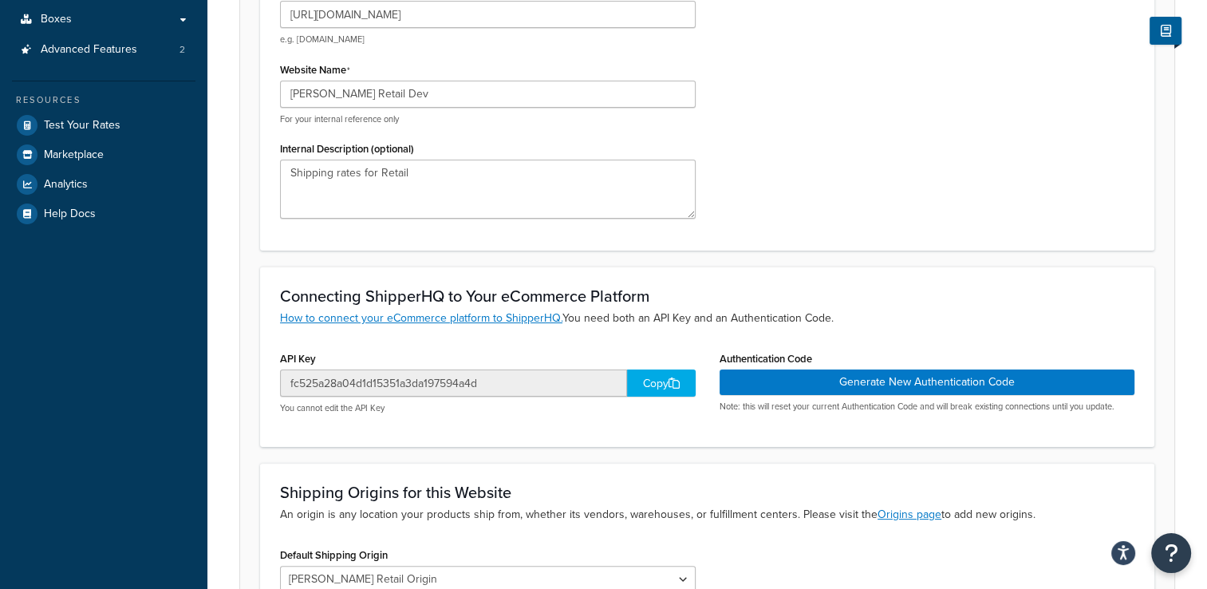
scroll to position [239, 0]
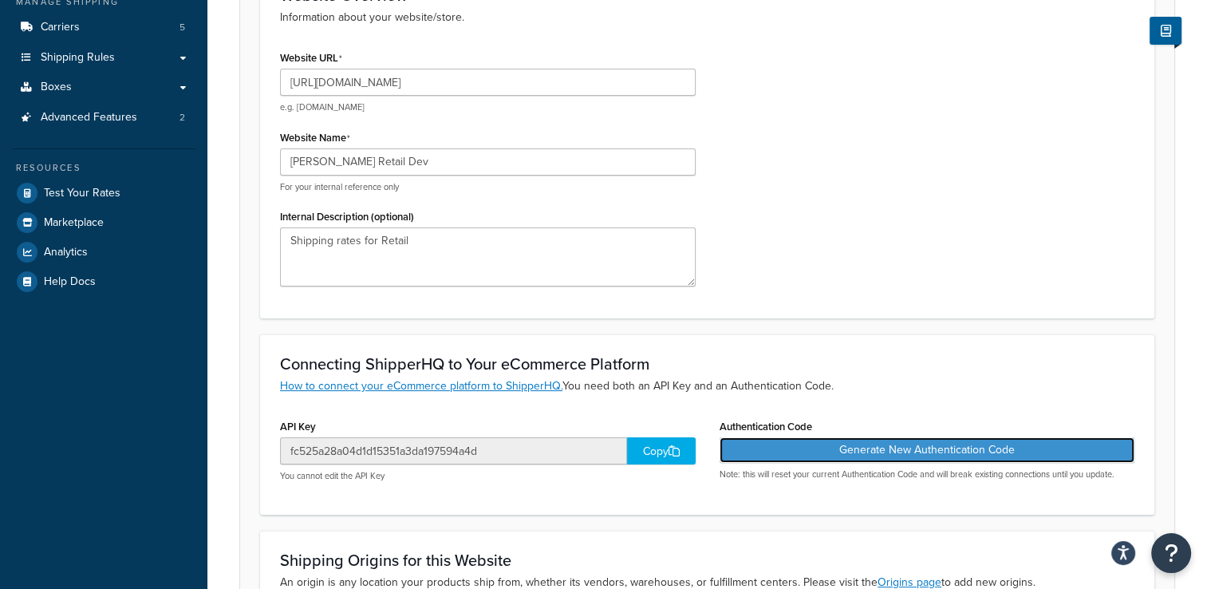
click at [897, 455] on button "Generate New Authentication Code" at bounding box center [927, 450] width 416 height 26
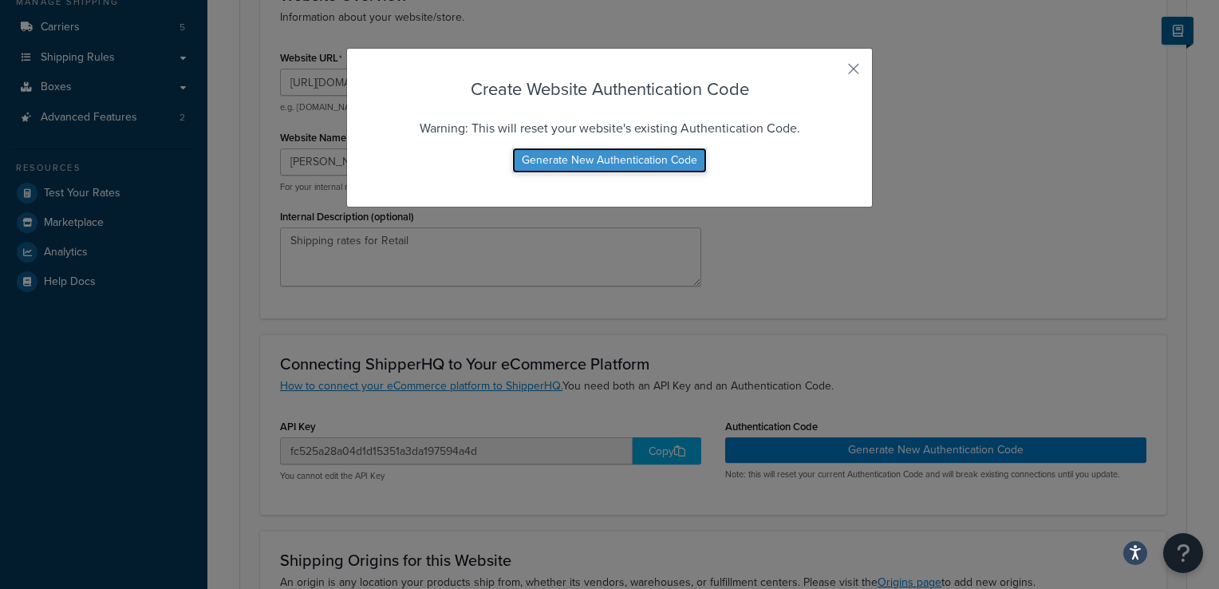
click at [632, 164] on button "Generate New Authentication Code" at bounding box center [609, 161] width 195 height 26
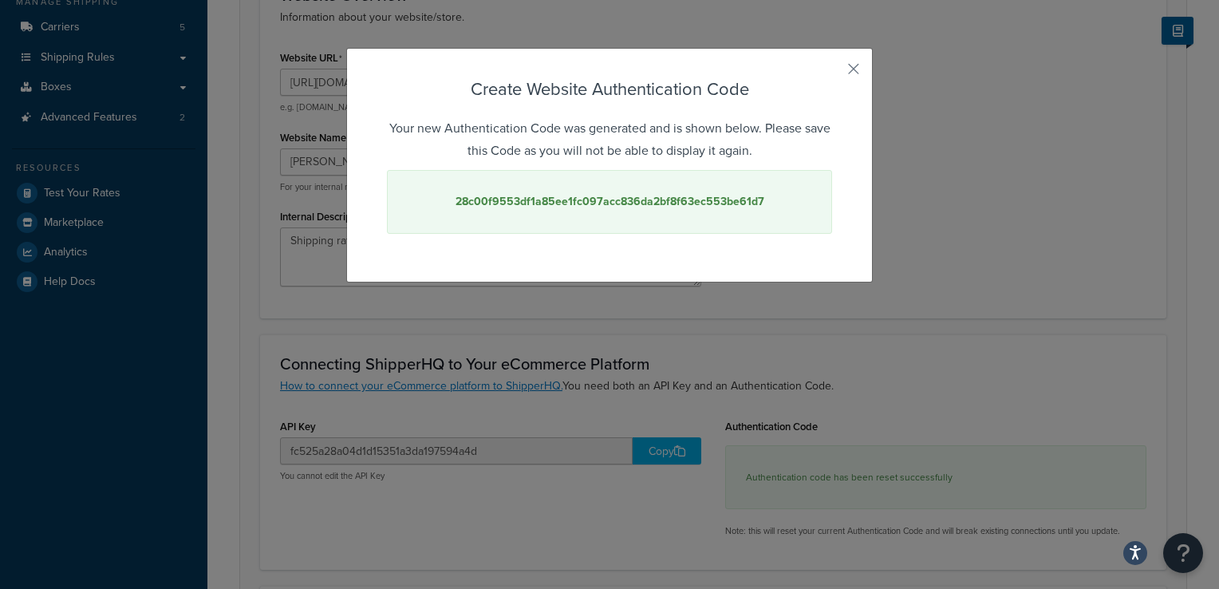
click at [625, 197] on strong "28c00f9553df1a85ee1fc097acc836da2bf8f63ec553be61d7" at bounding box center [609, 201] width 309 height 17
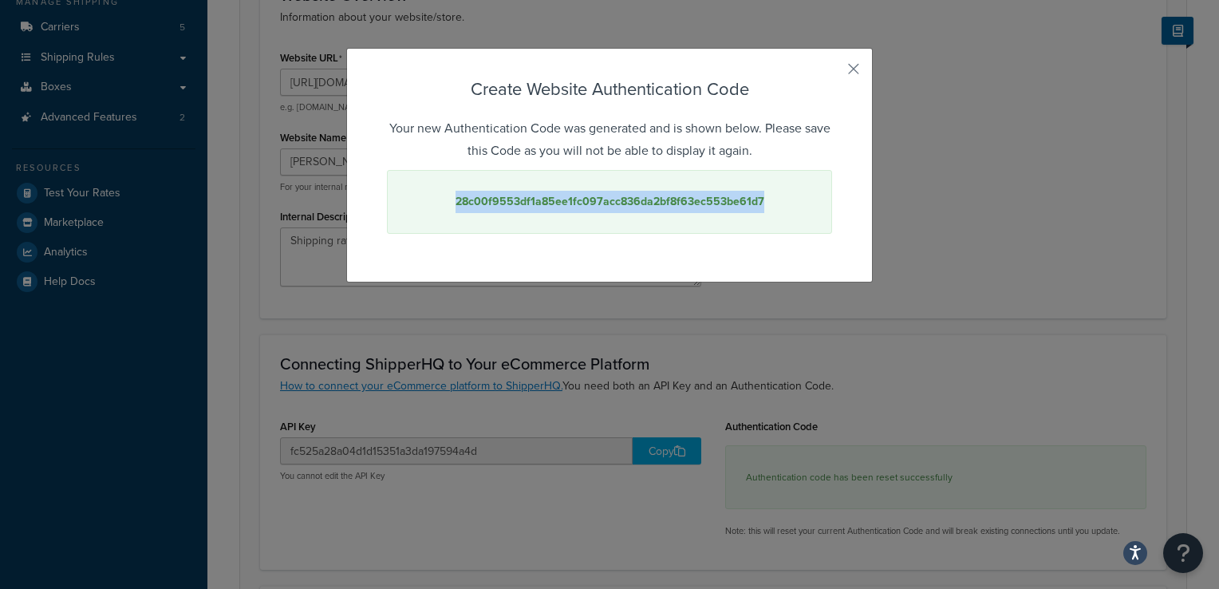
click at [625, 197] on strong "28c00f9553df1a85ee1fc097acc836da2bf8f63ec553be61d7" at bounding box center [609, 201] width 309 height 17
copy strong "28c00f9553df1a85ee1fc097acc836da2bf8f63ec553be61d7"
click at [832, 73] on button "button" at bounding box center [830, 75] width 4 height 4
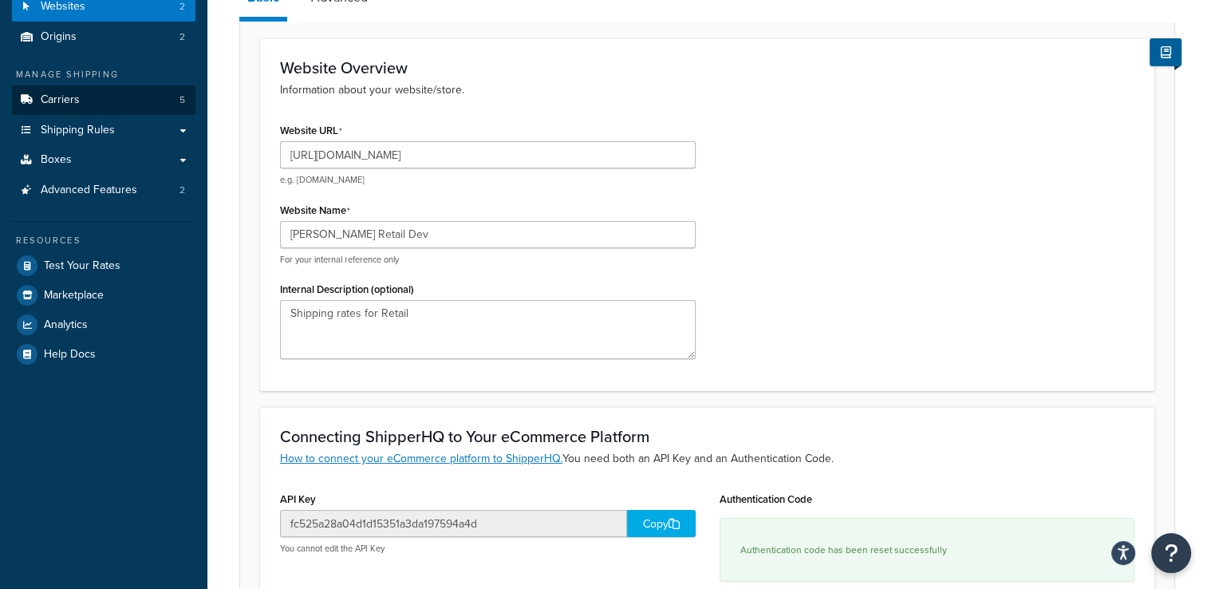
scroll to position [0, 0]
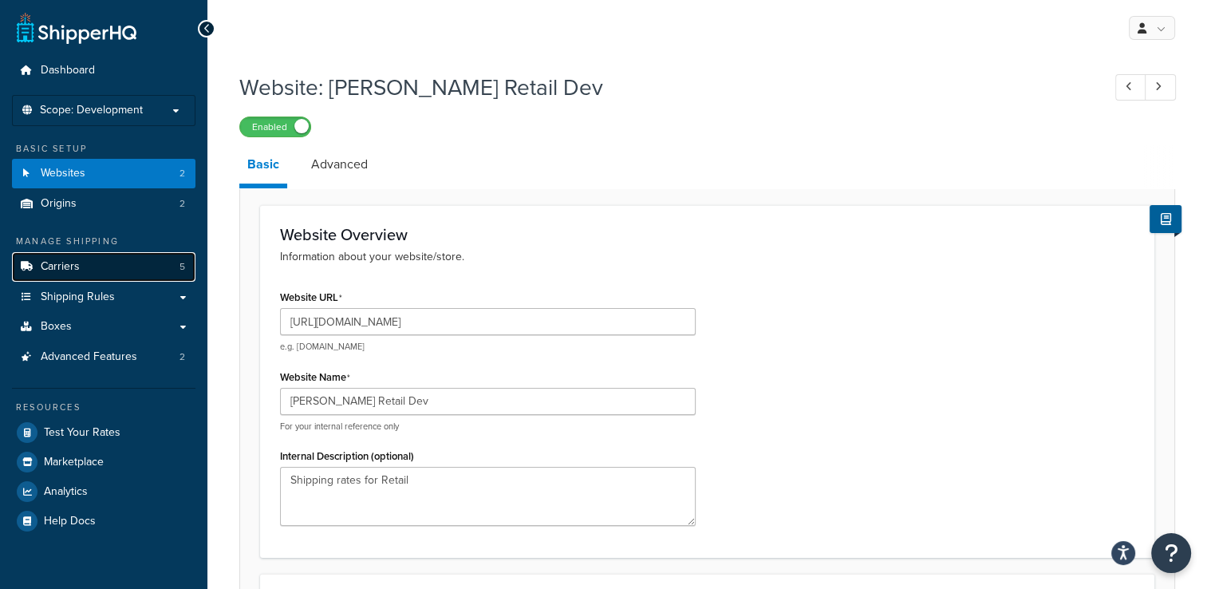
click at [152, 271] on link "Carriers 5" at bounding box center [103, 267] width 183 height 30
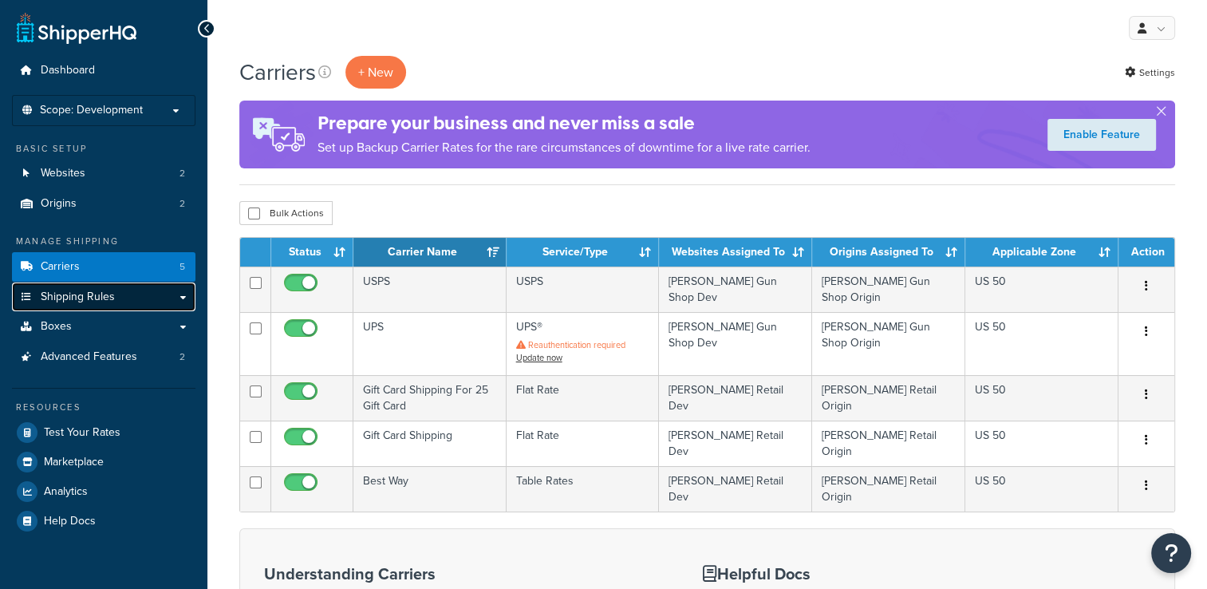
click at [182, 295] on link "Shipping Rules" at bounding box center [103, 297] width 183 height 30
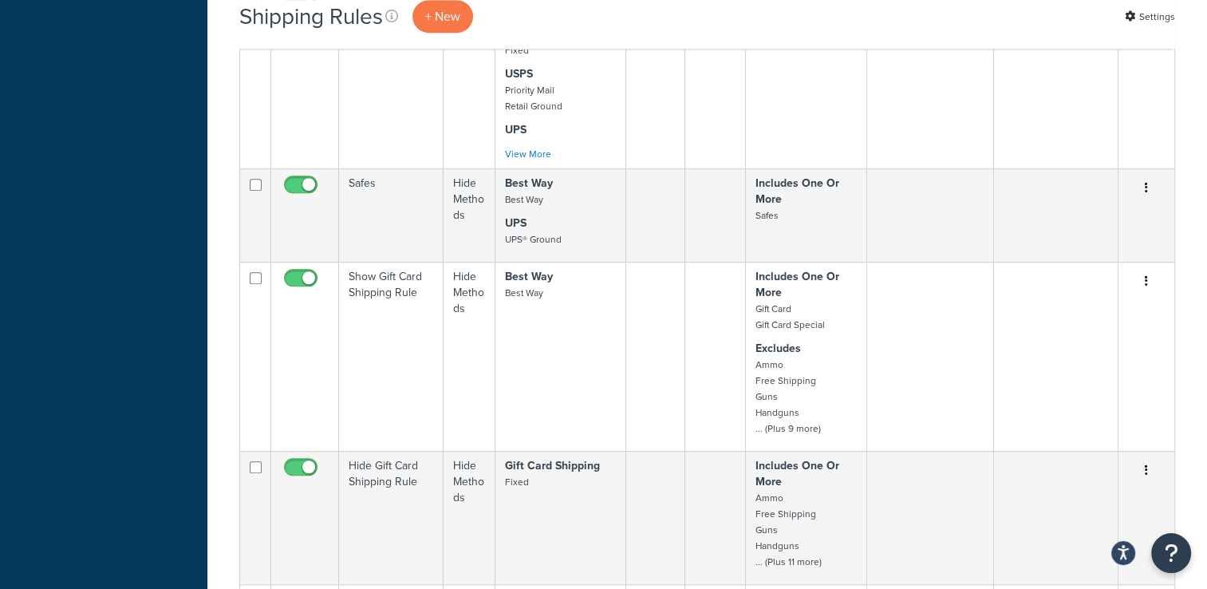
scroll to position [1276, 0]
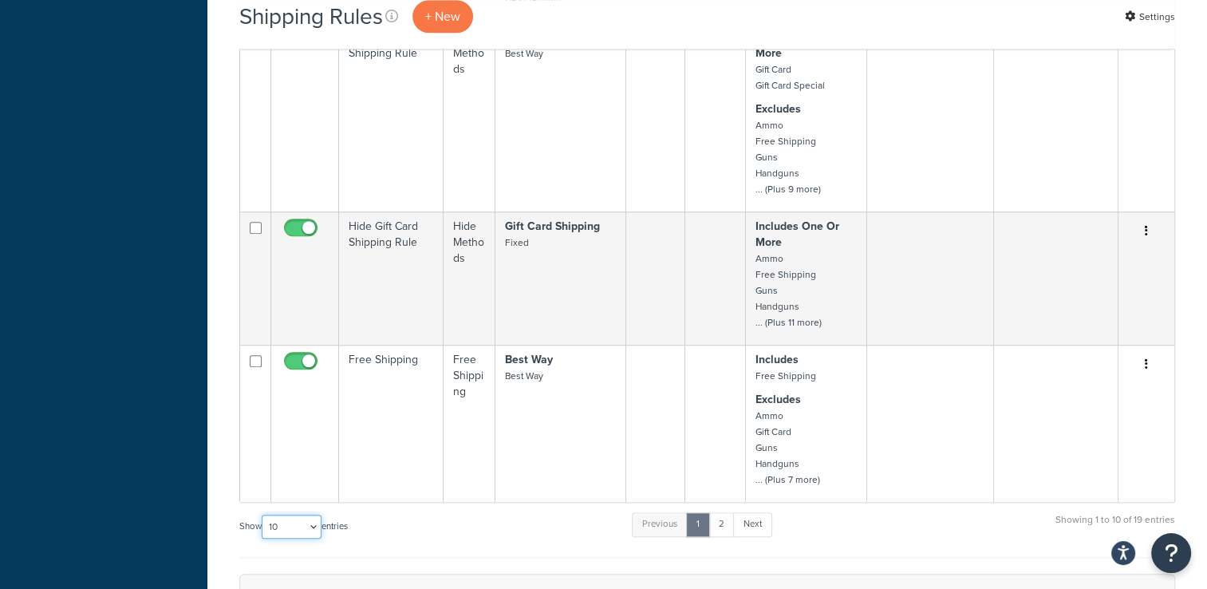
click at [313, 522] on select "10 15 25 50 100 1000" at bounding box center [292, 526] width 60 height 24
select select "1000"
click at [263, 514] on select "10 15 25 50 100 1000" at bounding box center [292, 526] width 60 height 24
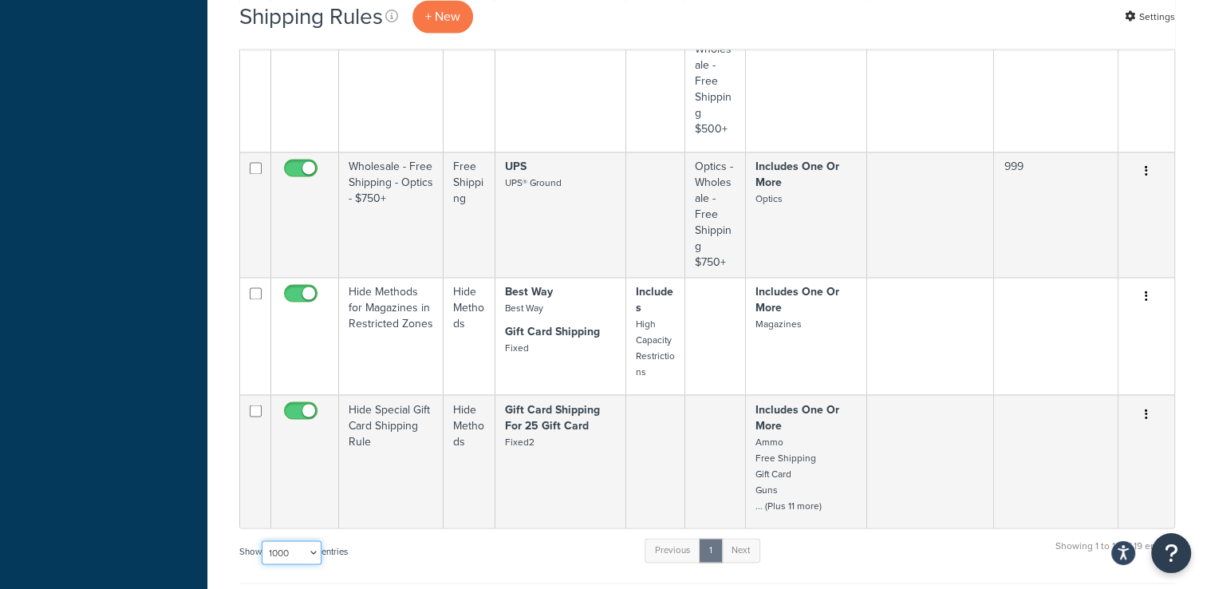
scroll to position [2675, 0]
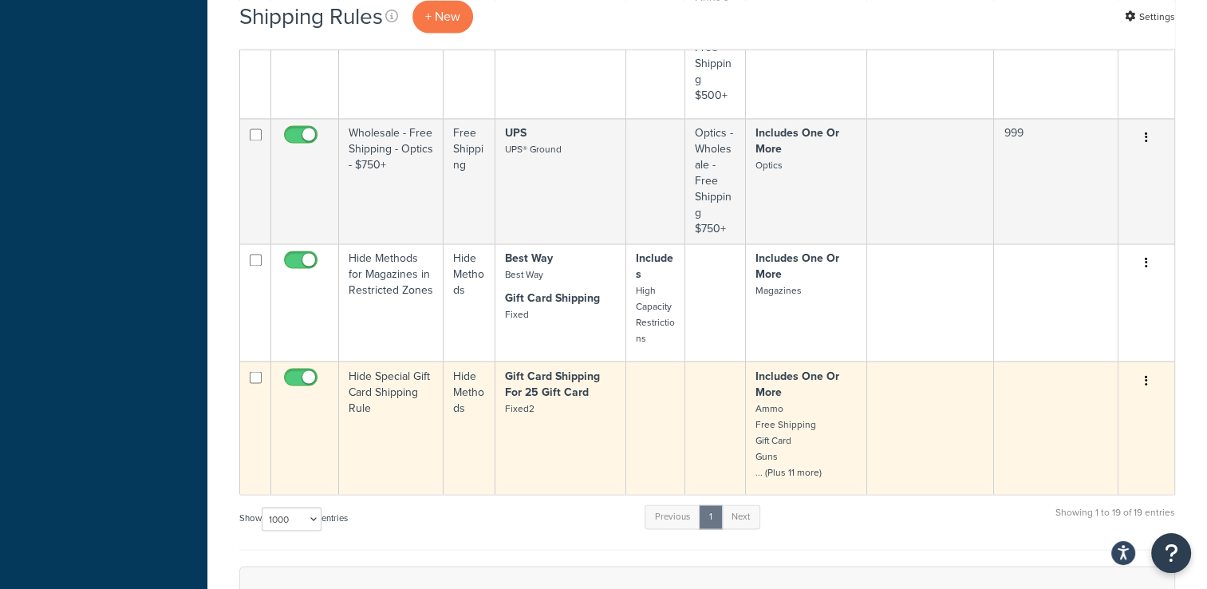
click at [1142, 376] on button "button" at bounding box center [1146, 381] width 22 height 26
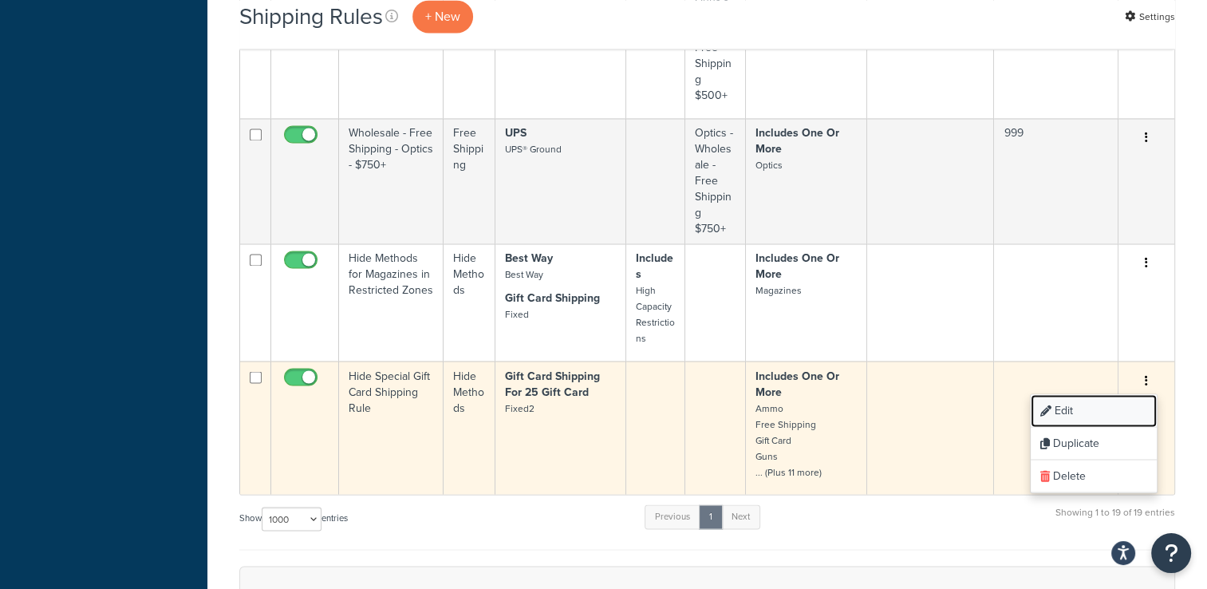
click at [1117, 404] on link "Edit" at bounding box center [1094, 410] width 126 height 33
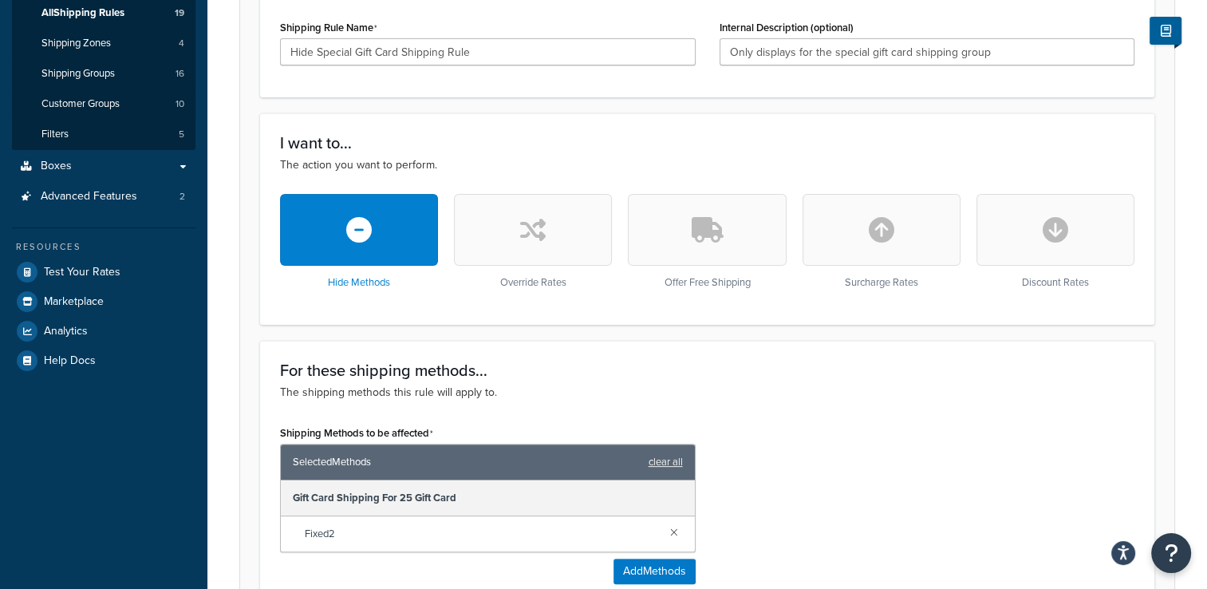
scroll to position [190, 0]
